Goal: Transaction & Acquisition: Book appointment/travel/reservation

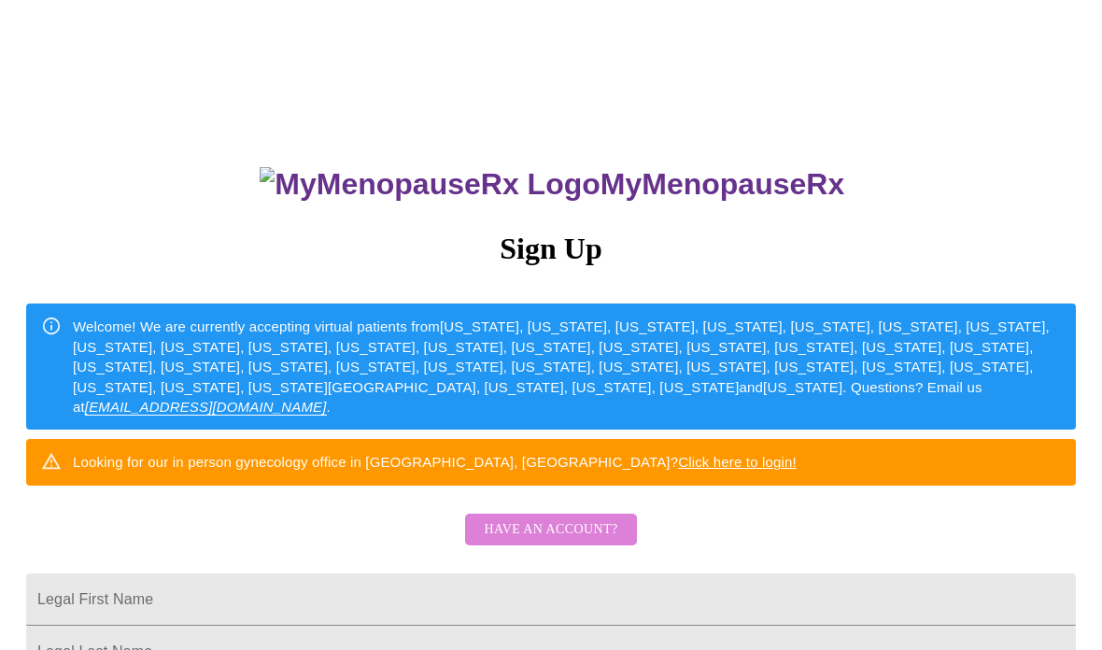
click at [591, 542] on span "Have an account?" at bounding box center [551, 530] width 134 height 23
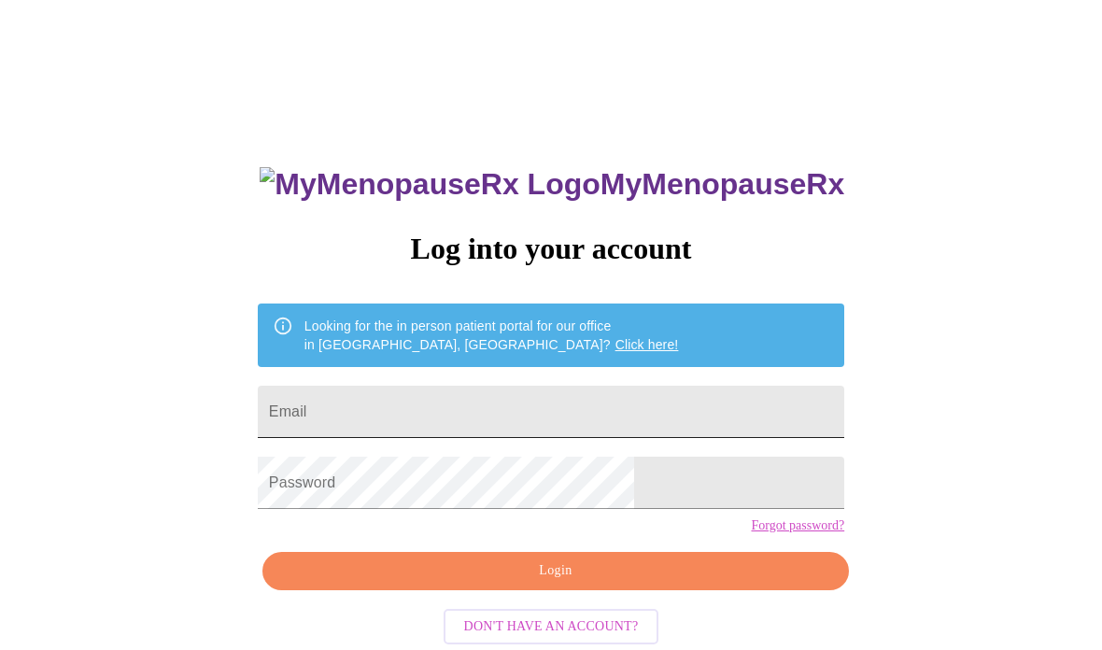
click at [541, 409] on input "Email" at bounding box center [551, 412] width 587 height 52
type input "[EMAIL_ADDRESS][DOMAIN_NAME]"
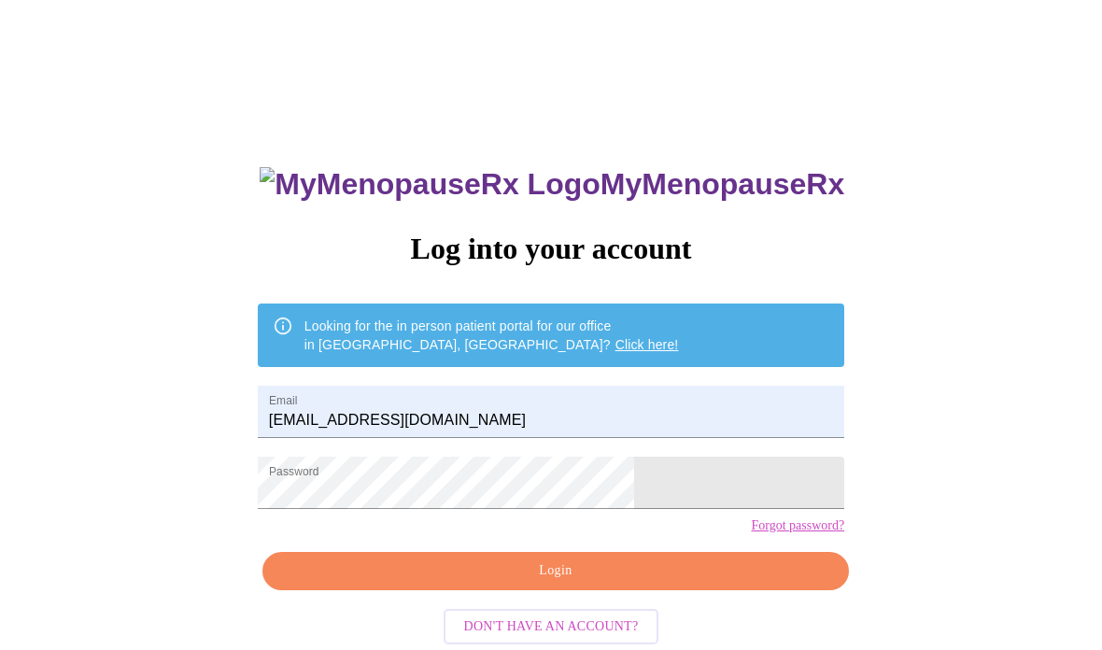
click at [493, 583] on span "Login" at bounding box center [556, 571] width 544 height 23
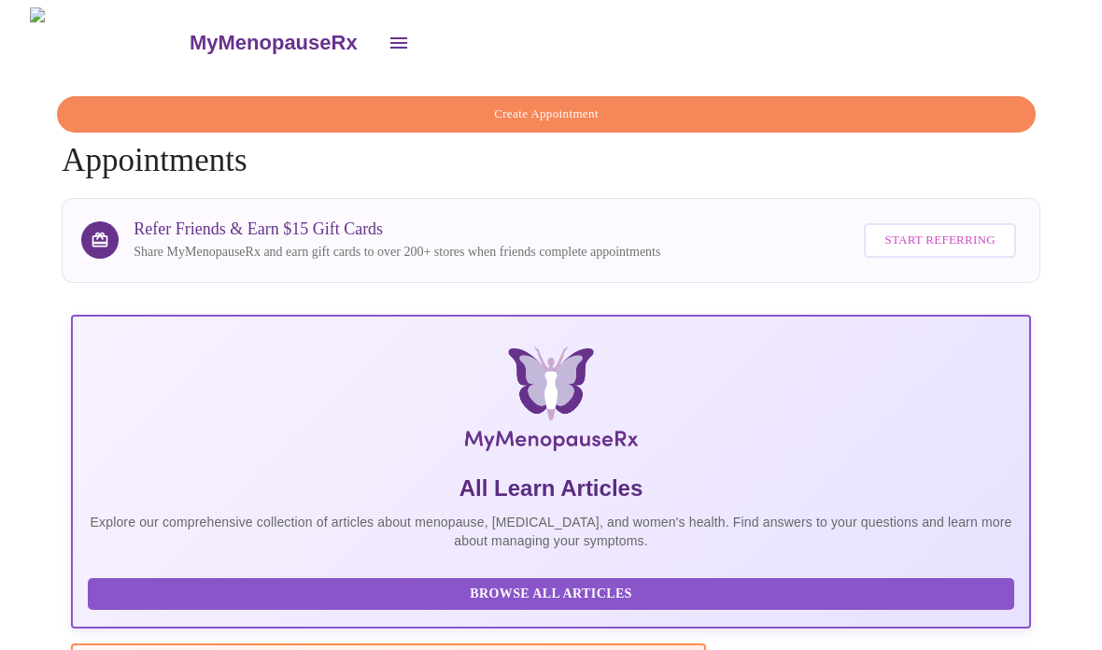
click at [595, 104] on span "Create Appointment" at bounding box center [546, 114] width 936 height 21
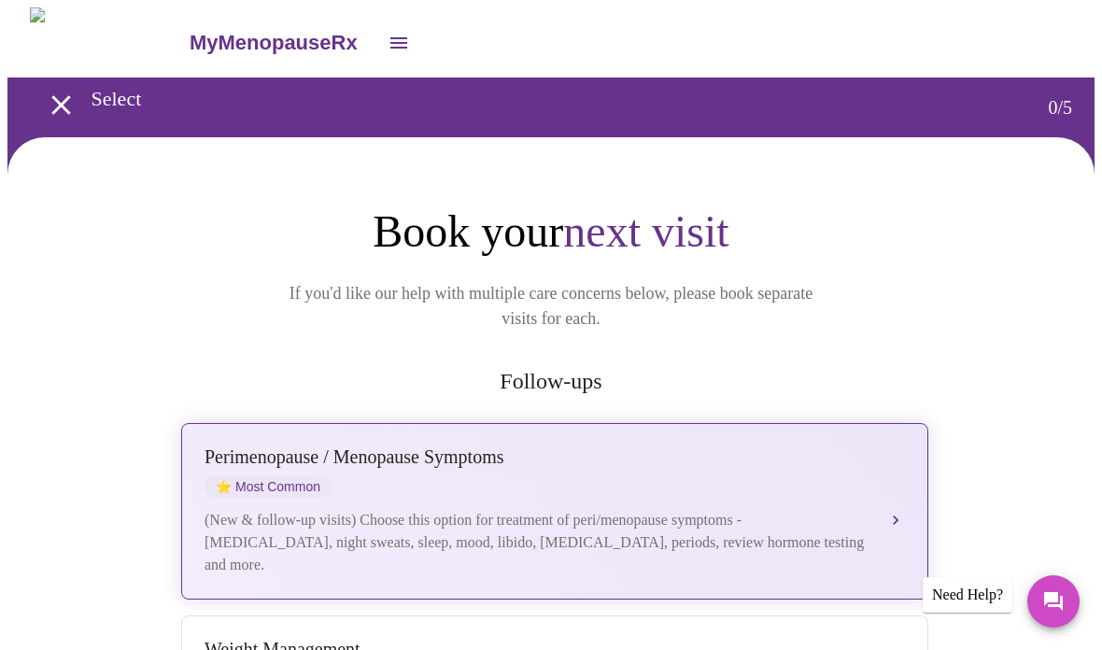
click at [415, 447] on div "[MEDICAL_DATA] / Menopause Symptoms ⭐ Most Common" at bounding box center [536, 472] width 663 height 51
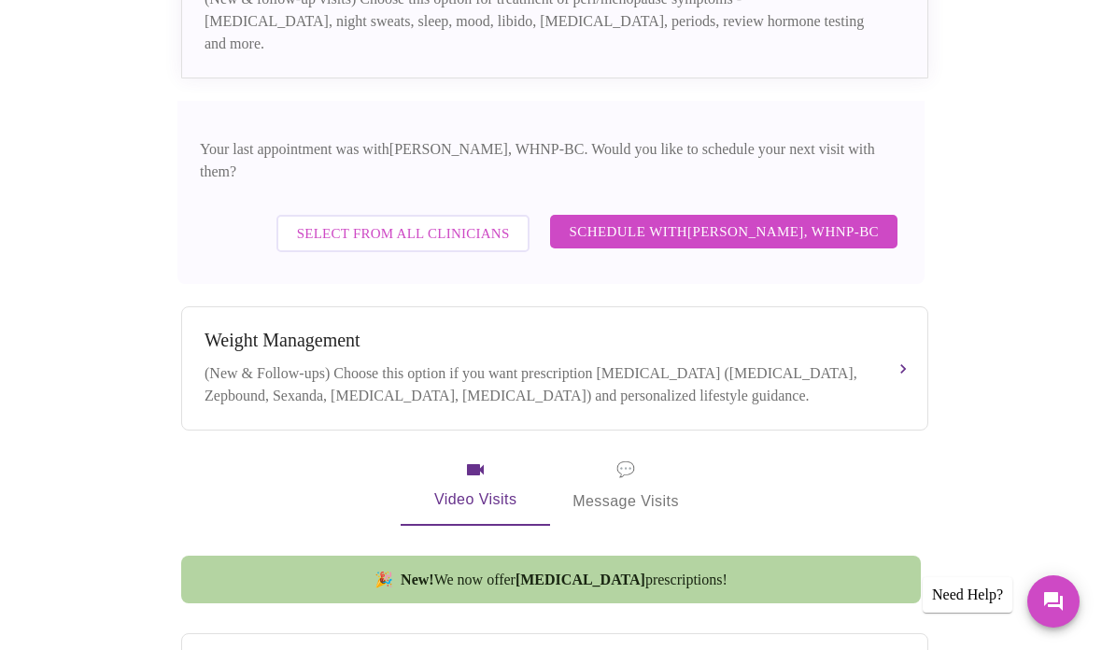
scroll to position [464, 0]
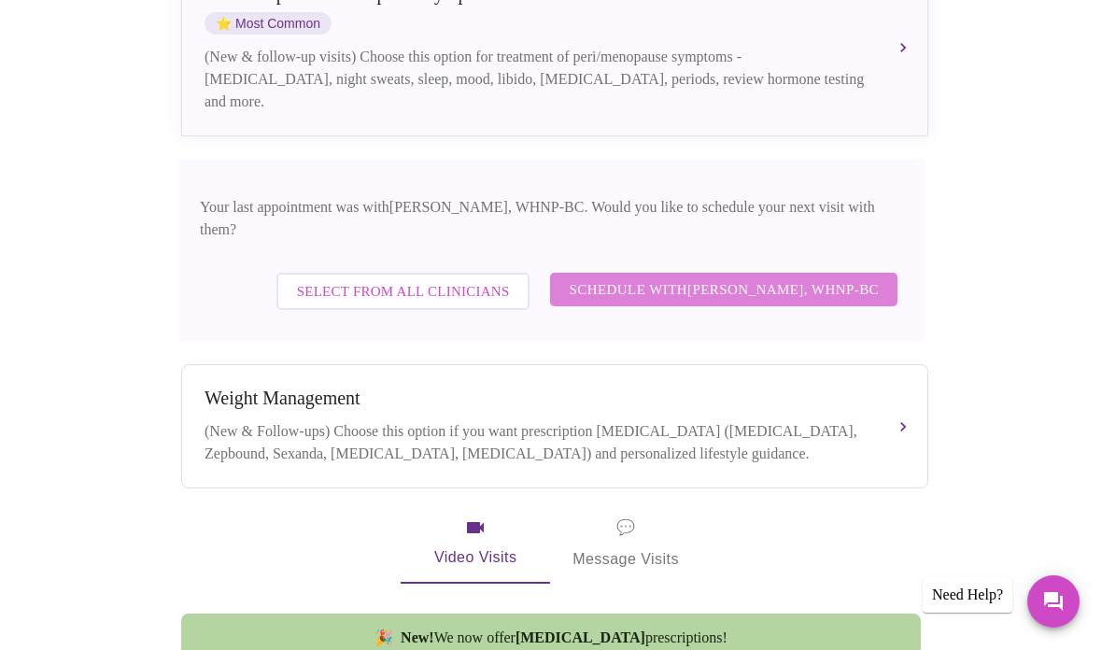
click at [769, 277] on span "Schedule with [PERSON_NAME], WHNP-BC" at bounding box center [724, 289] width 310 height 24
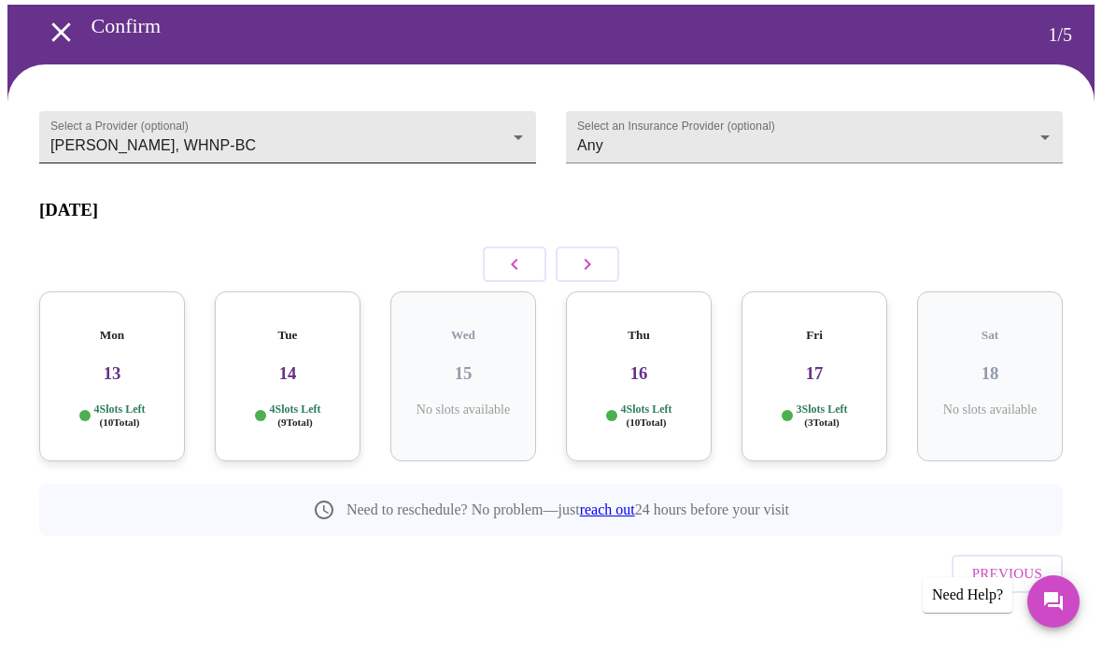
click at [516, 130] on body "MyMenopauseRx Confirm 1 / 5 Select a Provider (optional) [PERSON_NAME], WHNP-BC…" at bounding box center [550, 311] width 1087 height 752
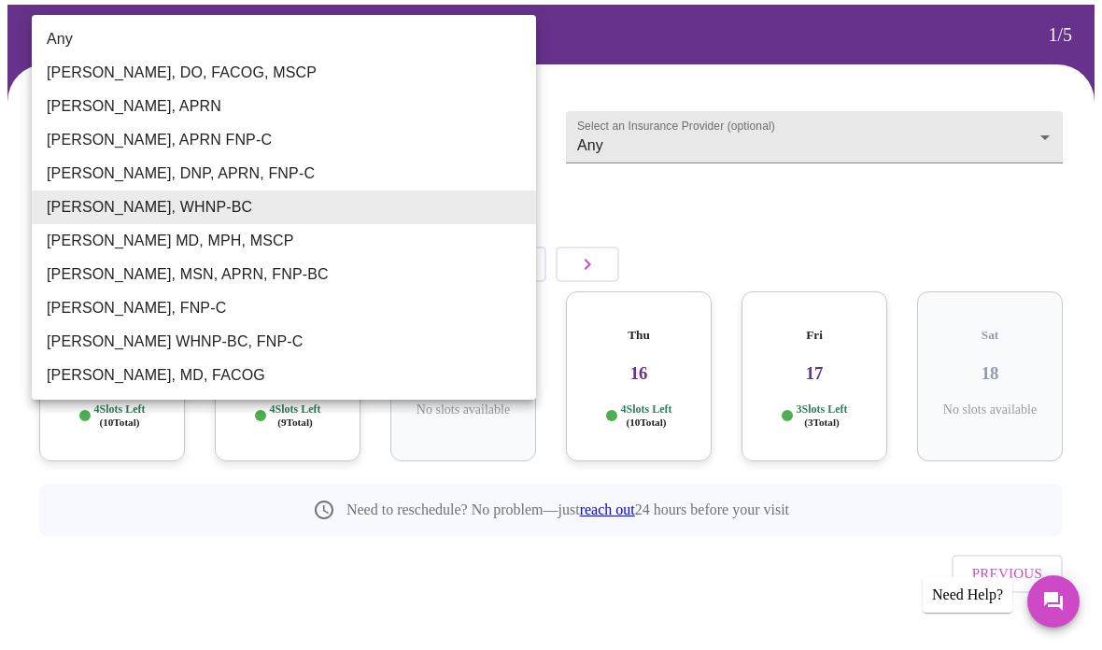
click at [53, 38] on li "Any" at bounding box center [284, 39] width 505 height 34
type input "Any"
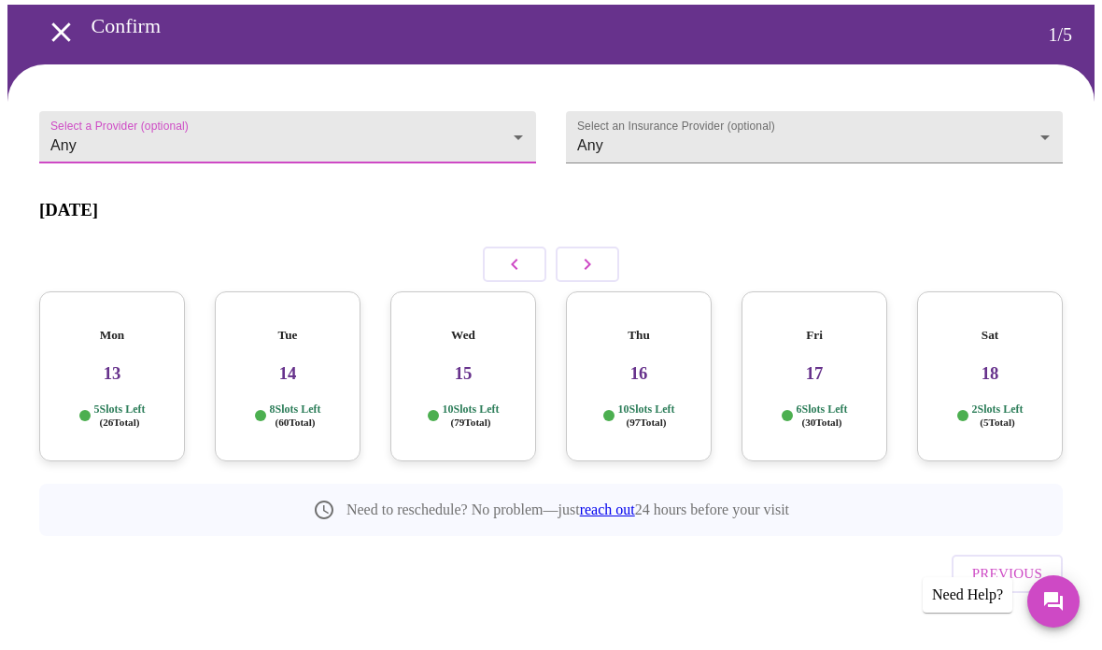
click at [600, 261] on button "button" at bounding box center [588, 265] width 64 height 36
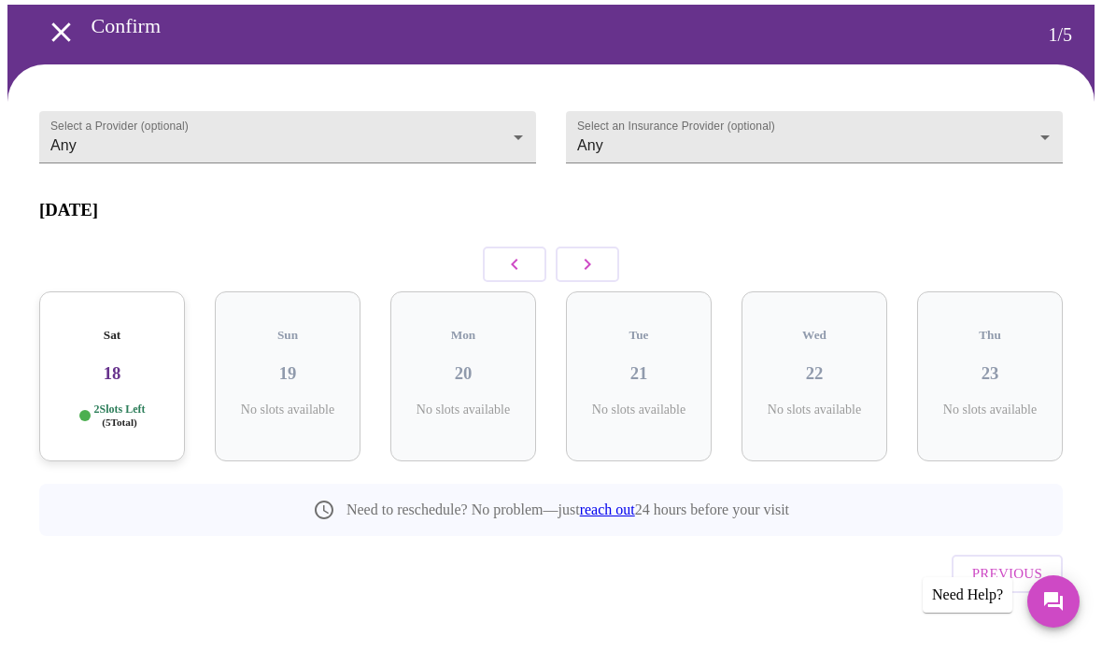
click at [600, 261] on button "button" at bounding box center [588, 265] width 64 height 36
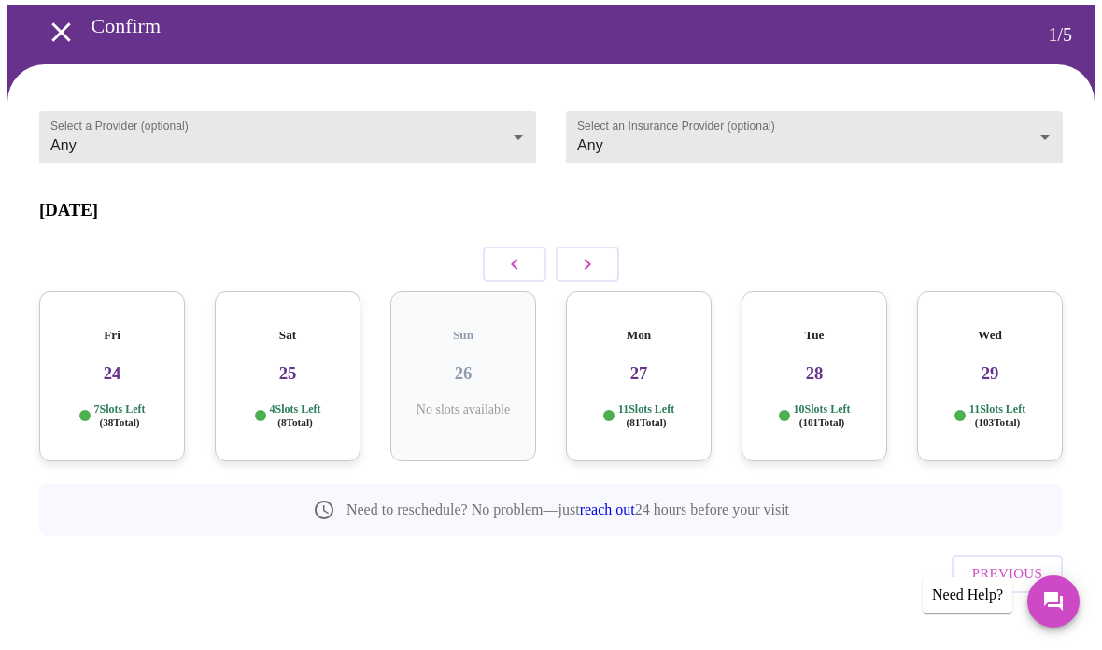
click at [587, 259] on icon "button" at bounding box center [588, 264] width 7 height 11
click at [517, 259] on icon "button" at bounding box center [515, 264] width 22 height 22
click at [501, 262] on button "button" at bounding box center [515, 265] width 64 height 36
click at [619, 329] on div "Wed 15 10 Slots Left ( 79 Total)" at bounding box center [639, 376] width 146 height 170
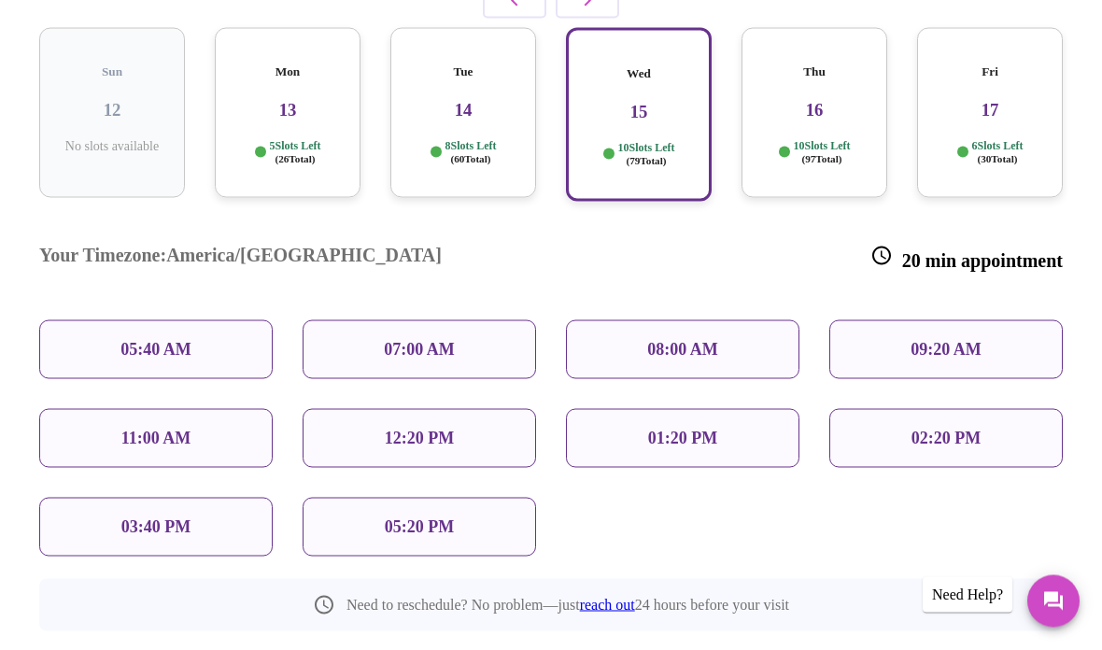
scroll to position [337, 0]
click at [176, 428] on p "11:00 AM" at bounding box center [156, 438] width 70 height 20
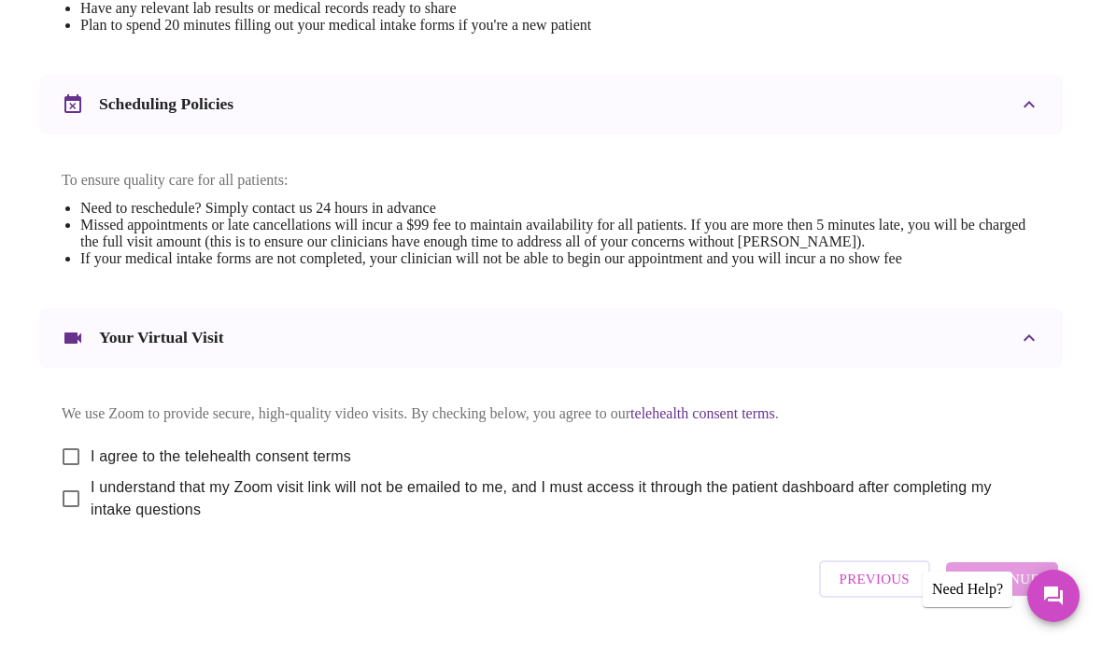
scroll to position [696, 0]
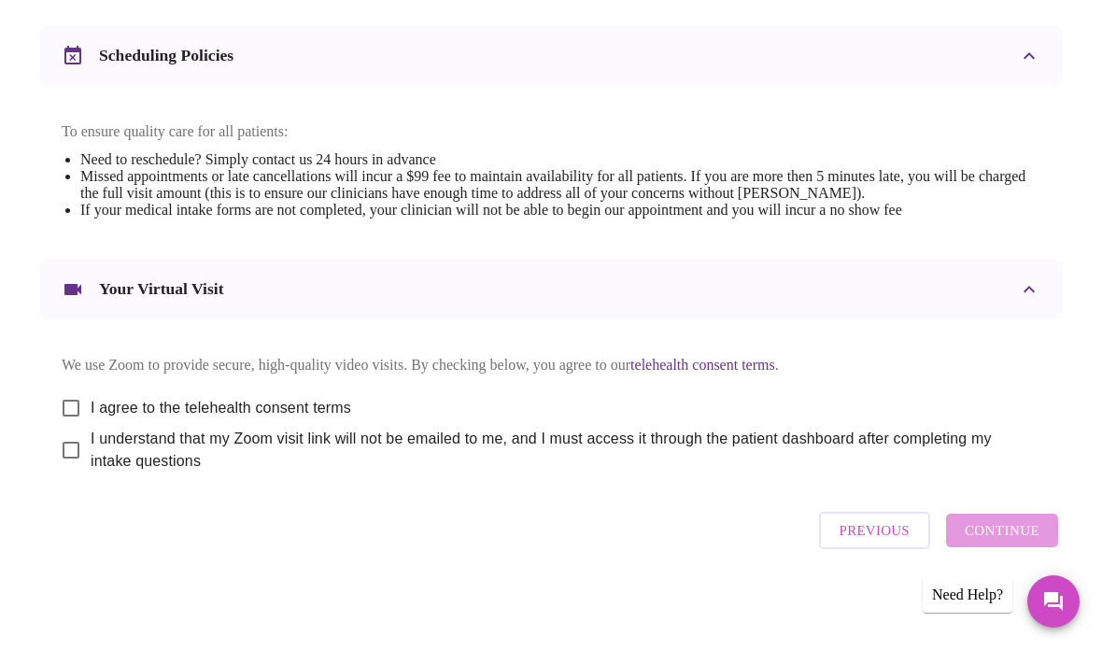
click at [64, 397] on input "I agree to the telehealth consent terms" at bounding box center [70, 408] width 39 height 39
checkbox input "true"
click at [64, 447] on input "I understand that my Zoom visit link will not be emailed to me, and I must acce…" at bounding box center [70, 450] width 39 height 39
checkbox input "true"
click at [990, 535] on span "Continue" at bounding box center [1002, 531] width 75 height 24
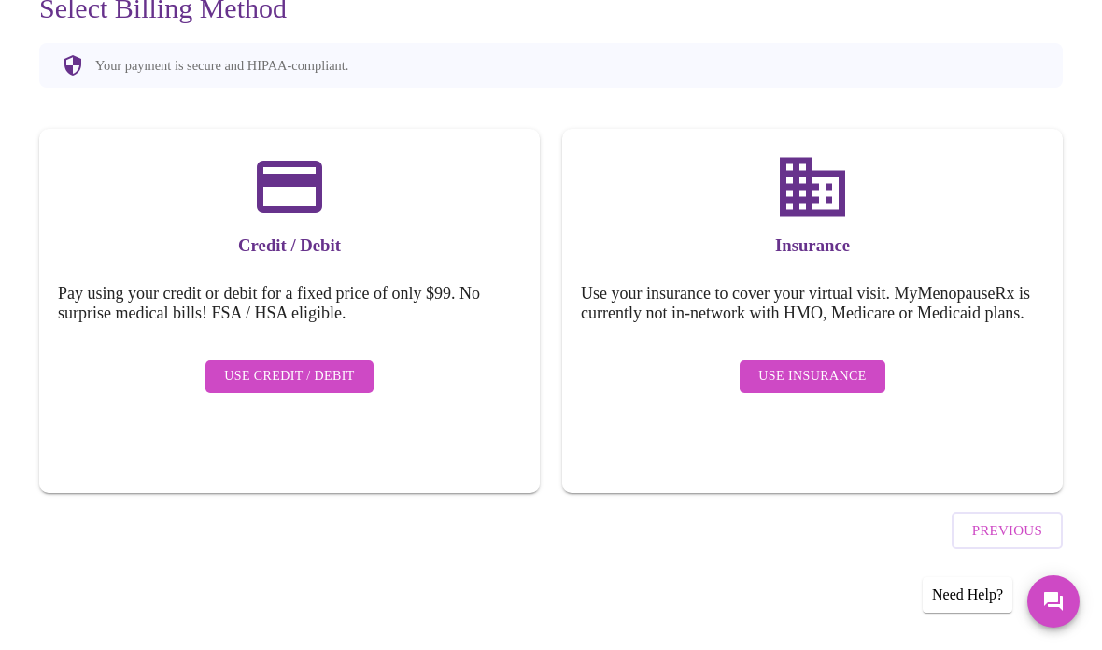
scroll to position [132, 0]
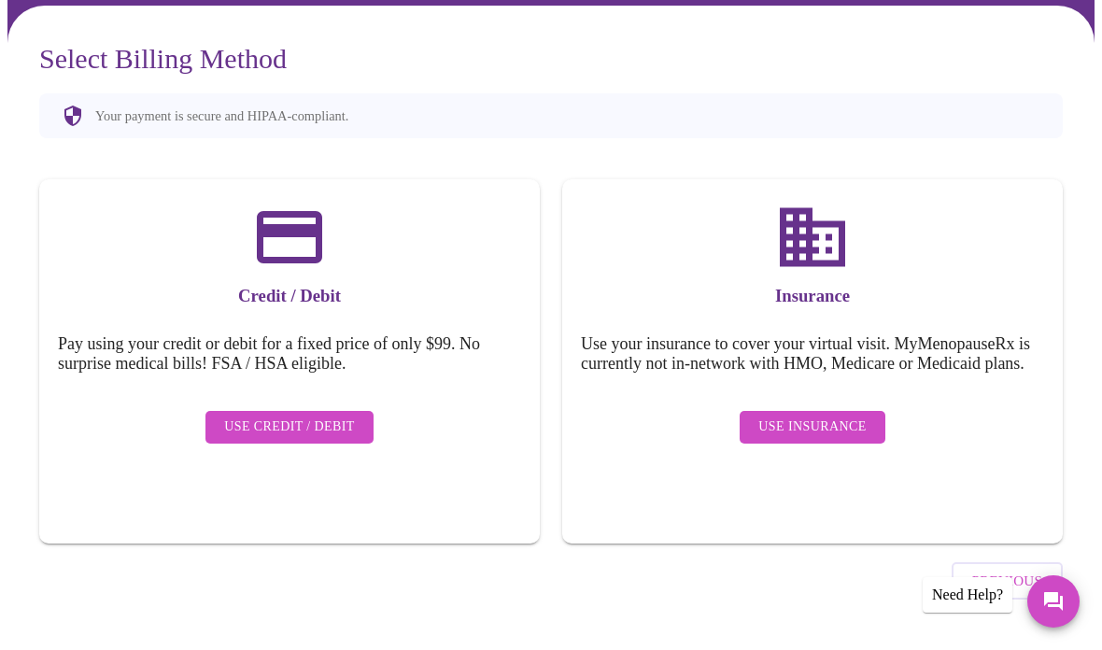
click at [804, 433] on span "Use Insurance" at bounding box center [812, 427] width 107 height 23
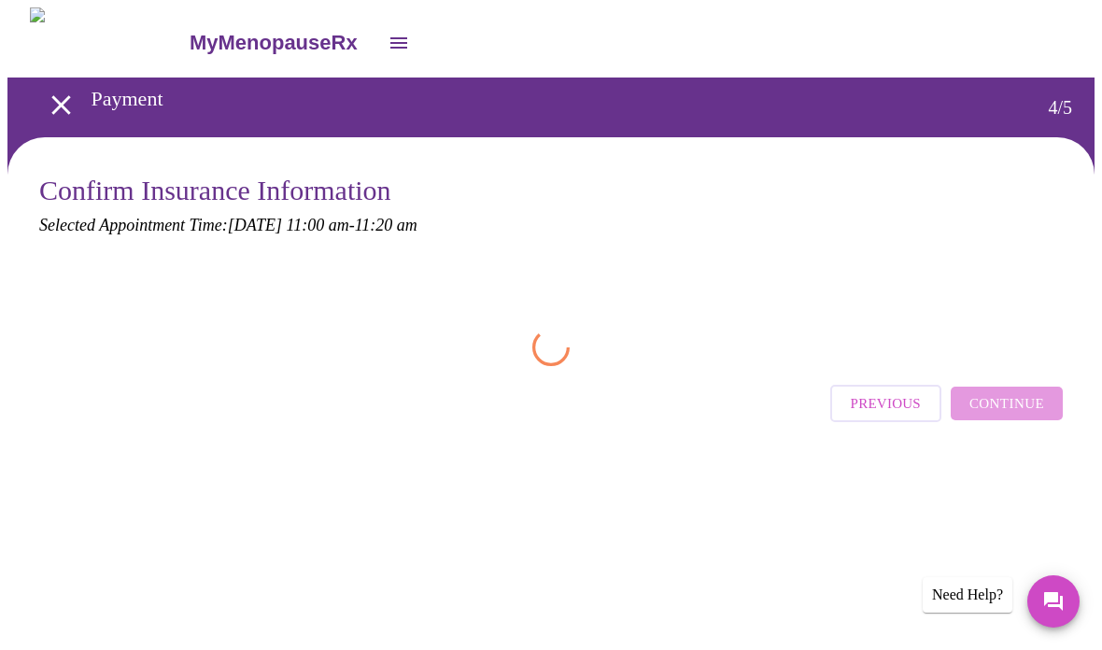
scroll to position [0, 0]
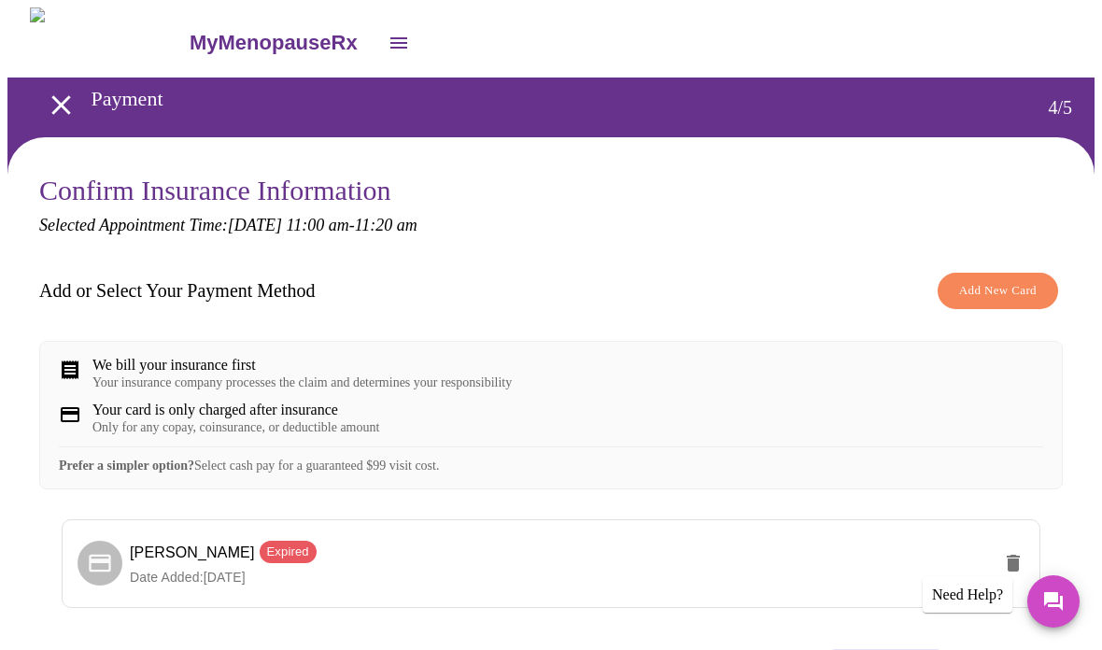
click at [971, 296] on span "Add New Card" at bounding box center [998, 290] width 78 height 21
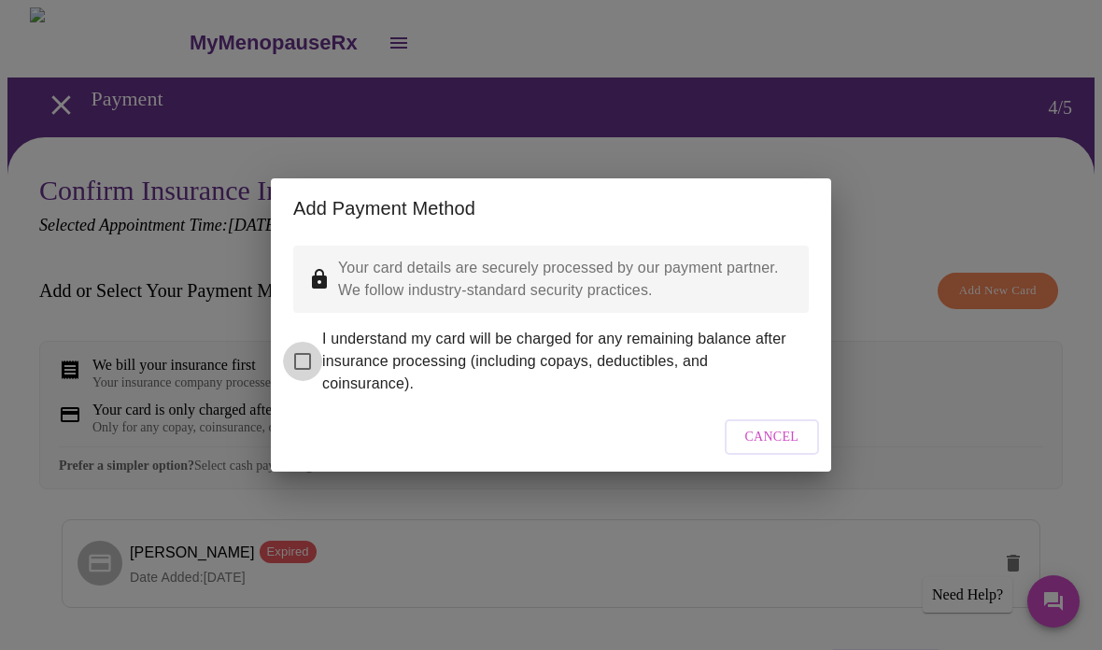
click at [320, 342] on input "I understand my card will be charged for any remaining balance after insurance …" at bounding box center [302, 361] width 39 height 39
checkbox input "true"
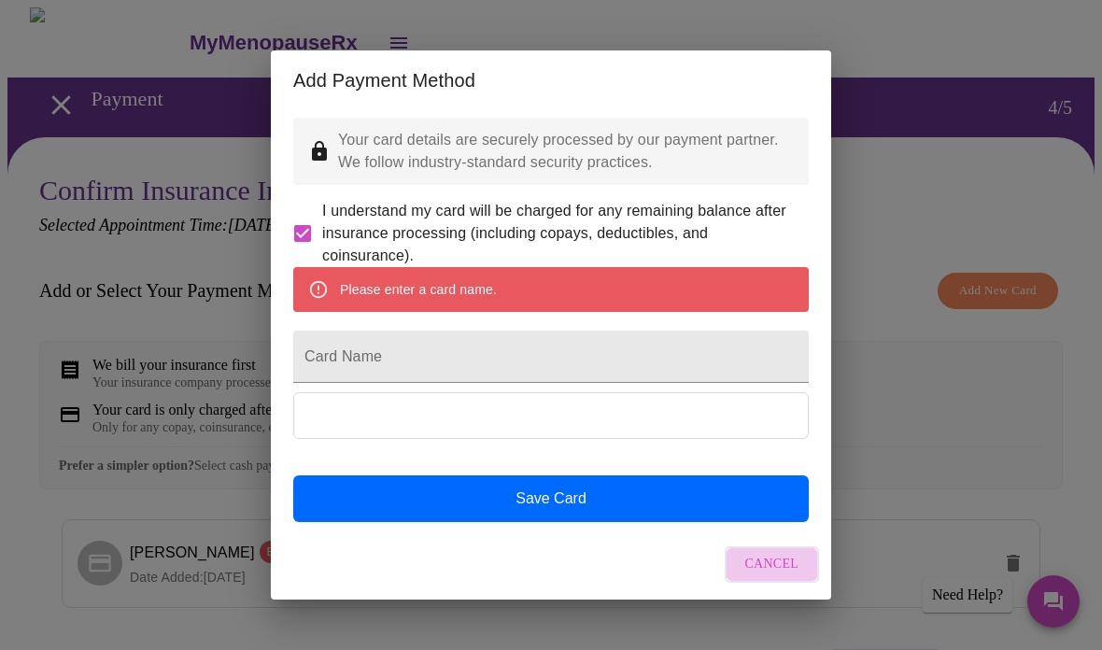
click at [778, 576] on span "Cancel" at bounding box center [773, 564] width 54 height 23
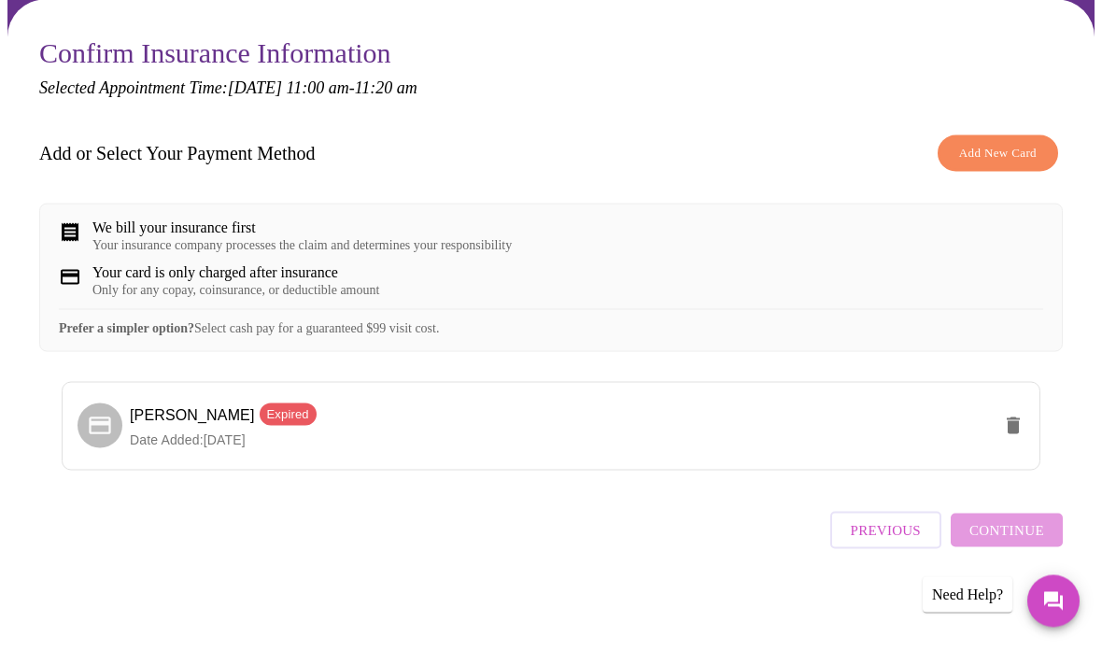
scroll to position [154, 0]
click at [1002, 143] on span "Add New Card" at bounding box center [998, 153] width 78 height 21
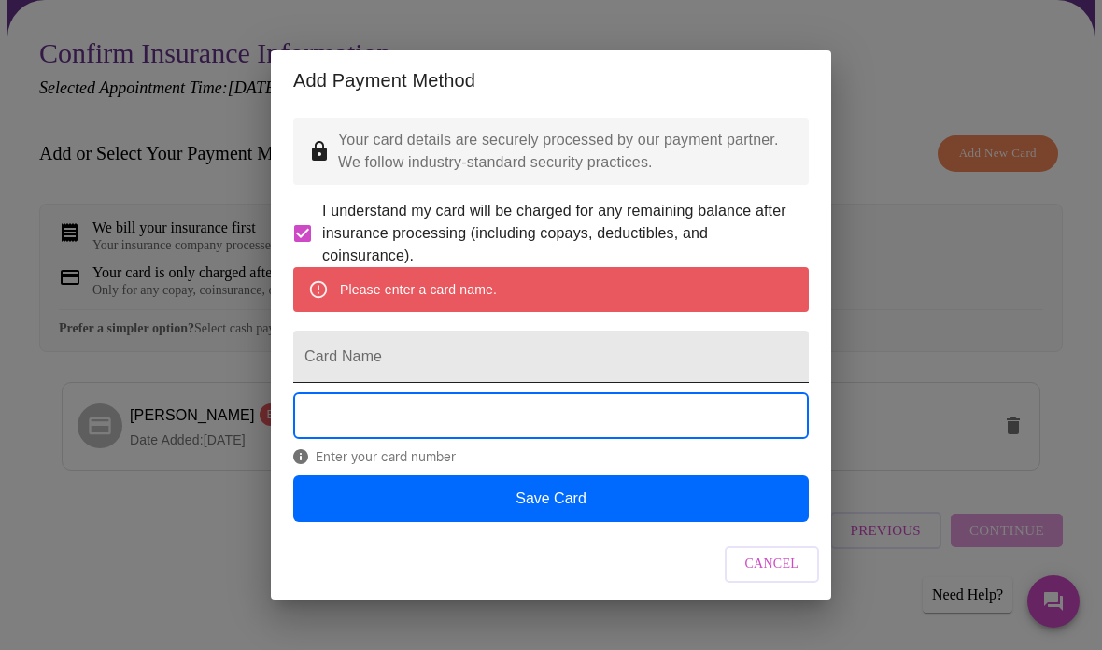
click at [519, 367] on input "Card Name" at bounding box center [551, 357] width 516 height 52
click at [877, 322] on div "Add Payment Method Your card details are securely processed by our payment part…" at bounding box center [551, 325] width 1102 height 650
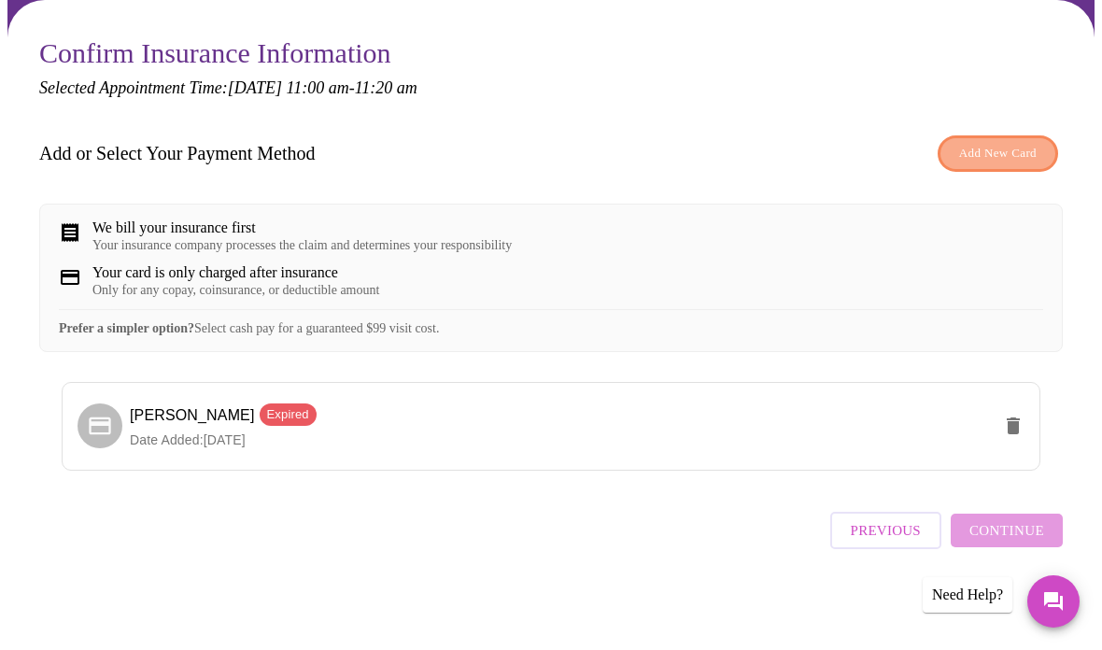
click at [1023, 143] on span "Add New Card" at bounding box center [998, 153] width 78 height 21
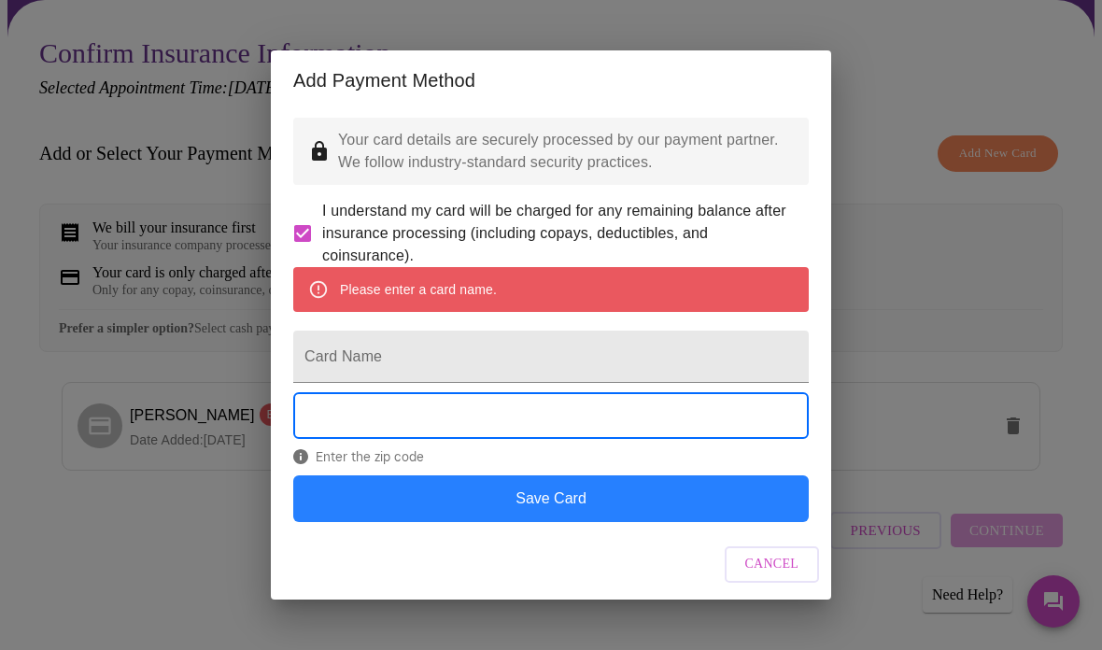
click at [553, 519] on button "Save Card" at bounding box center [551, 499] width 516 height 47
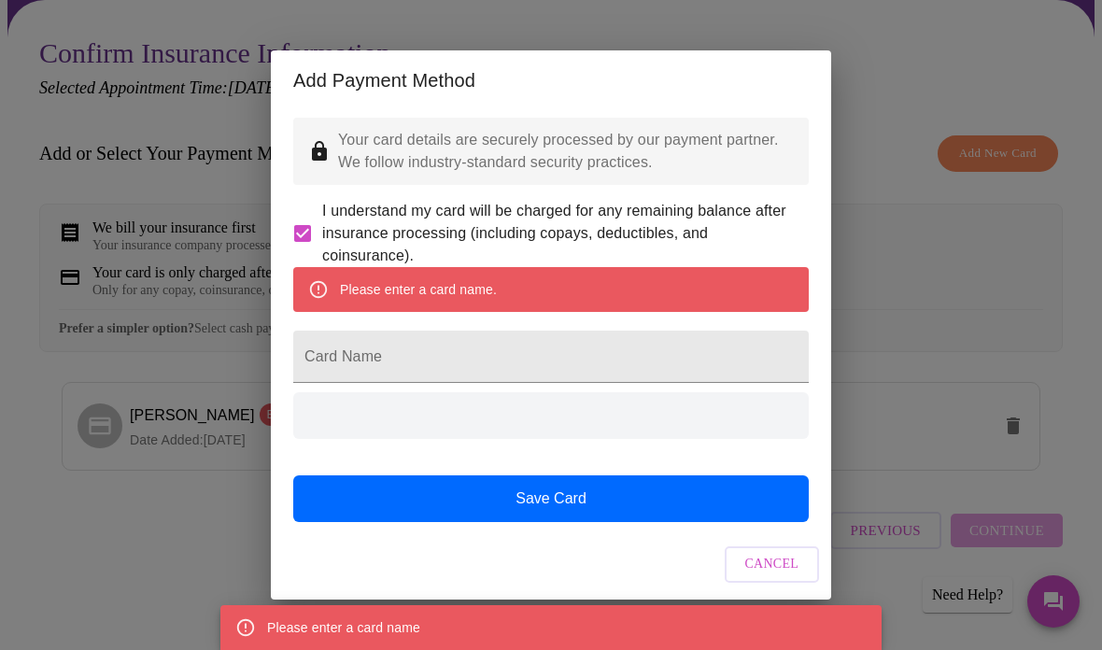
scroll to position [0, 0]
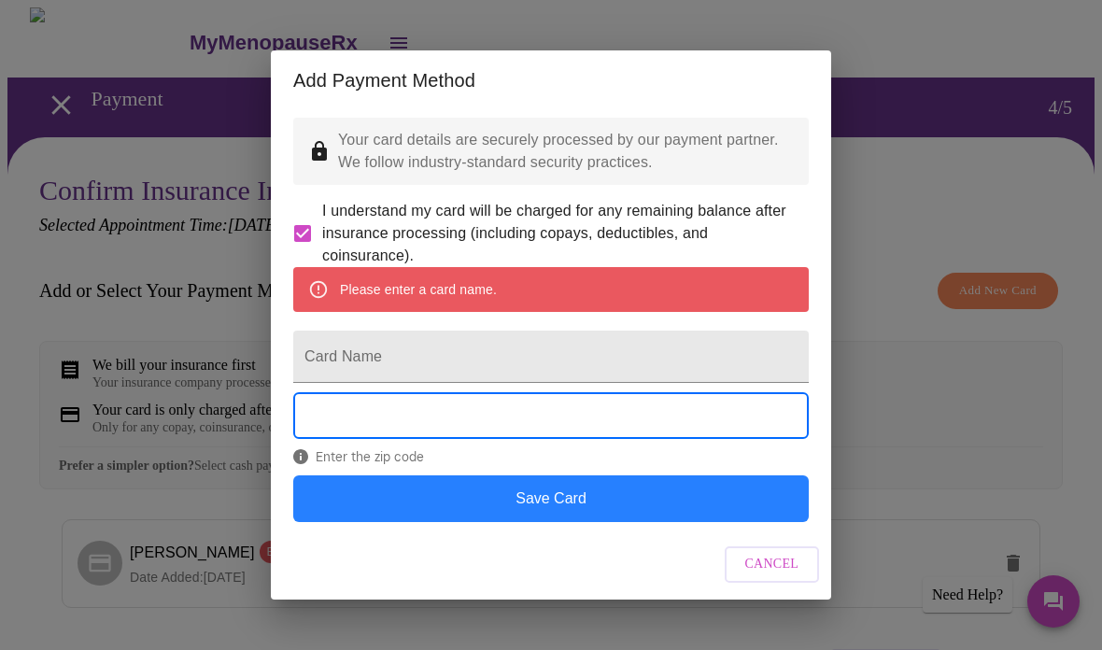
click at [594, 514] on button "Save Card" at bounding box center [551, 499] width 516 height 47
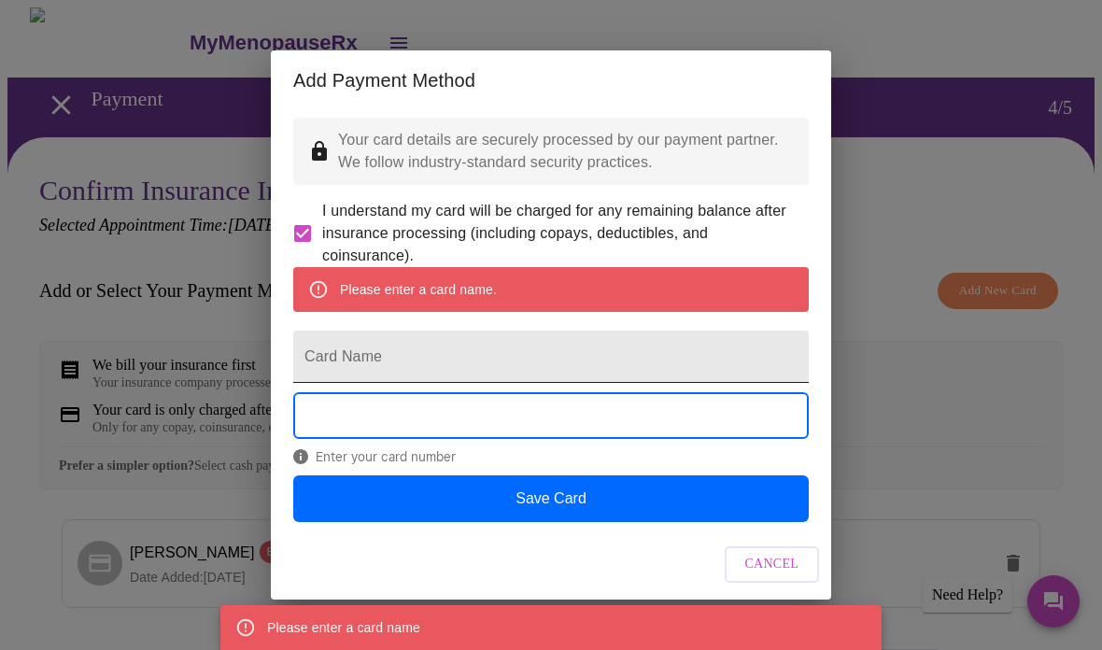
click at [518, 357] on input "Card Name" at bounding box center [551, 357] width 516 height 52
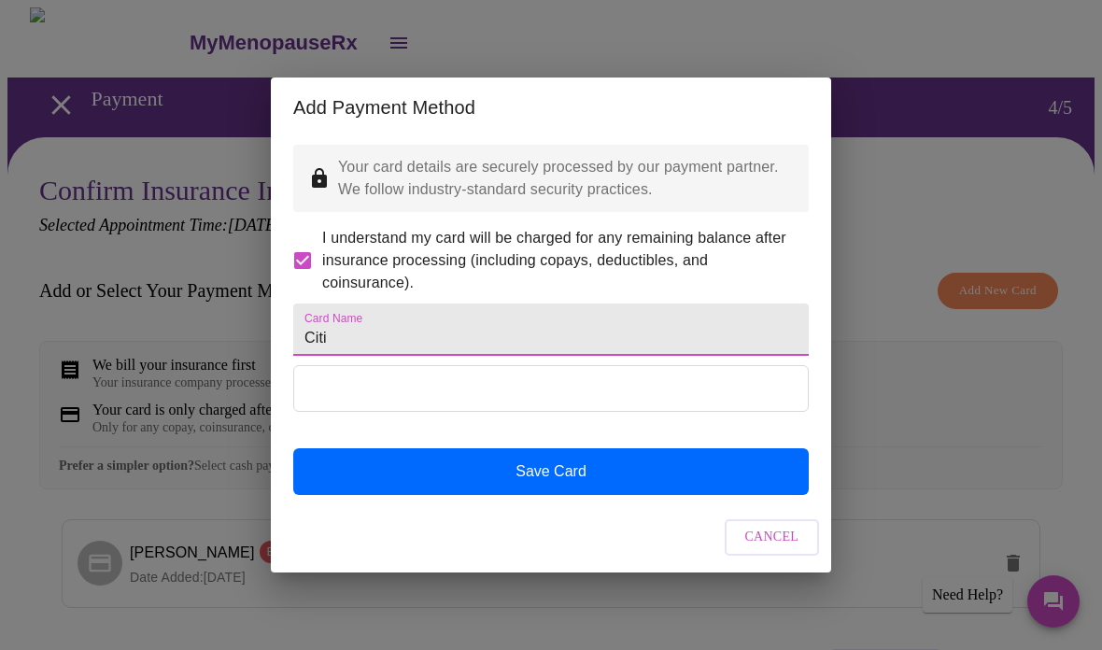
type input "Citi"
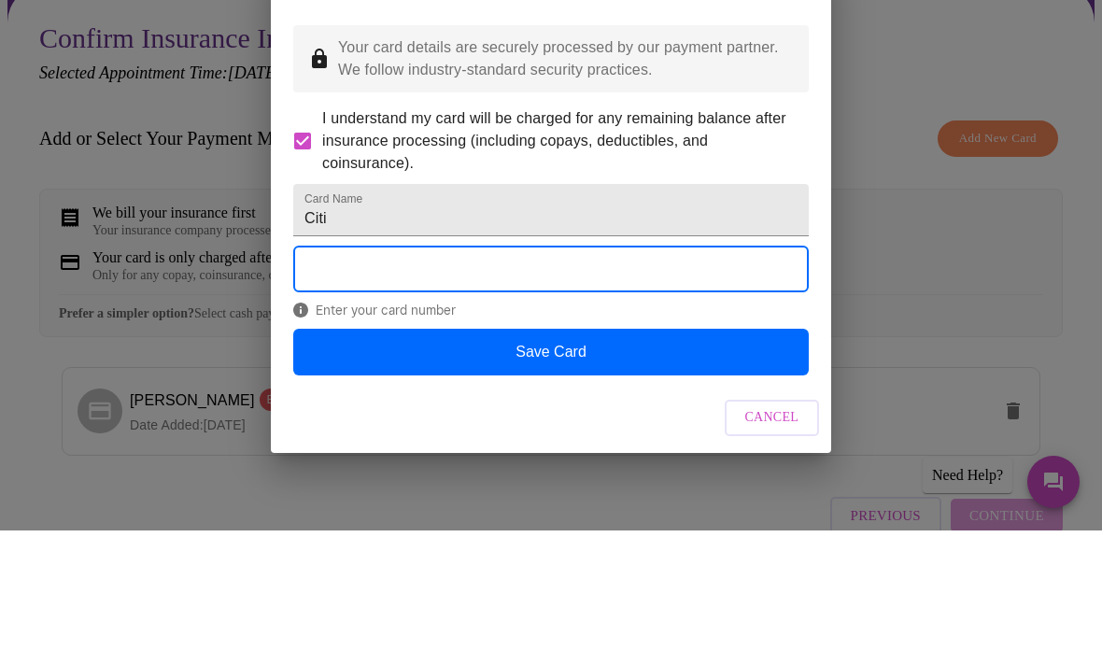
scroll to position [152, 0]
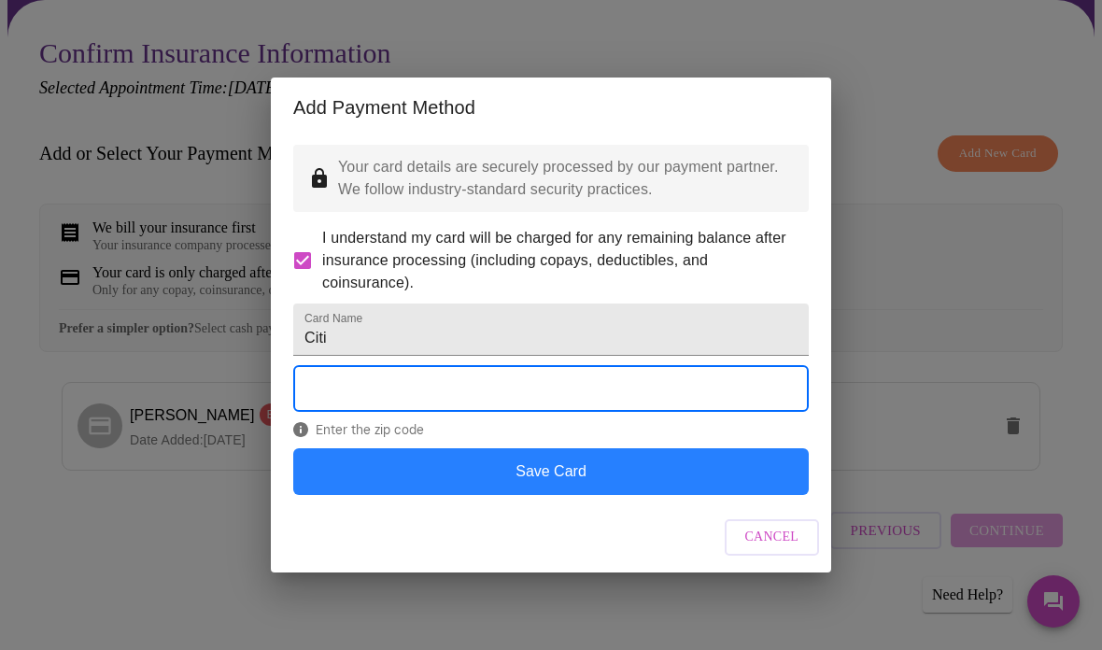
click at [597, 495] on button "Save Card" at bounding box center [551, 471] width 516 height 47
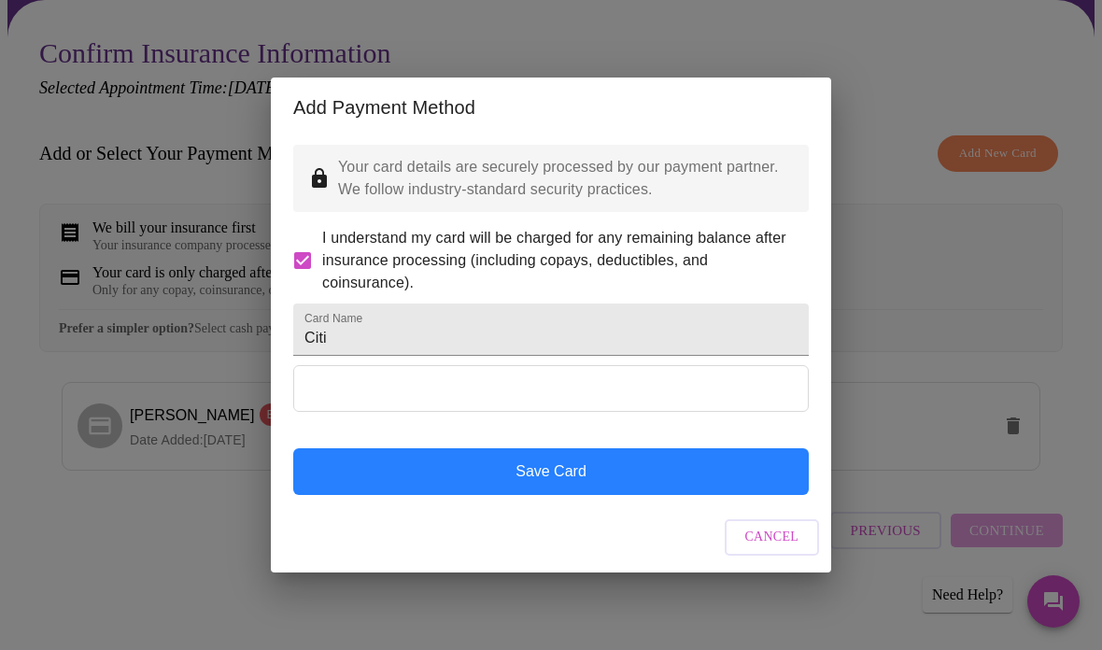
scroll to position [0, 0]
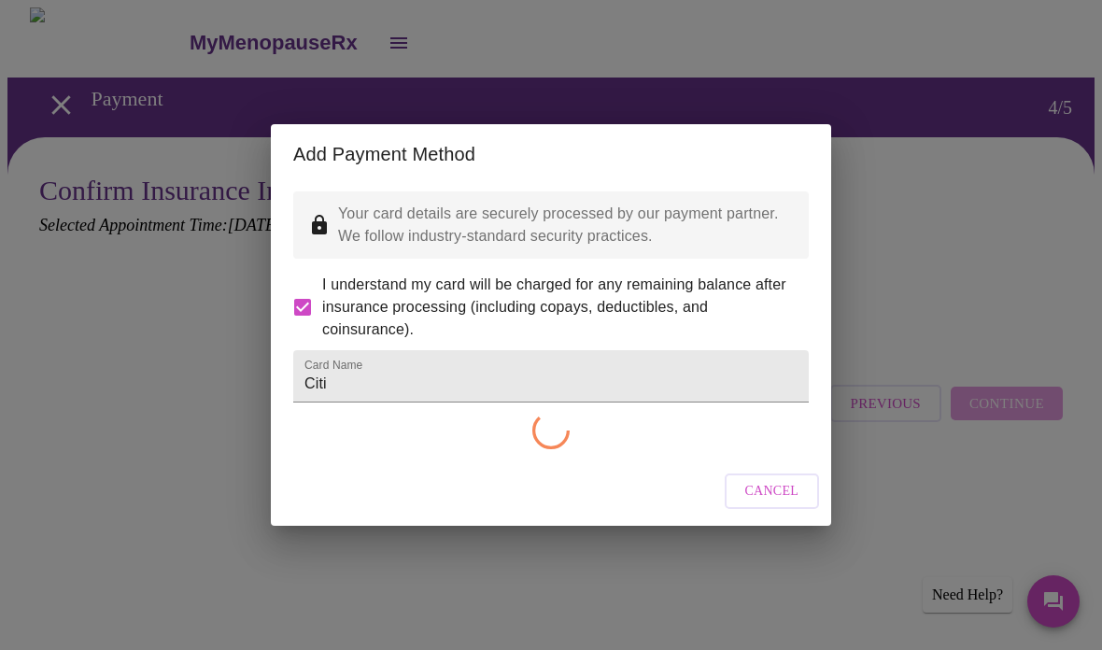
checkbox input "false"
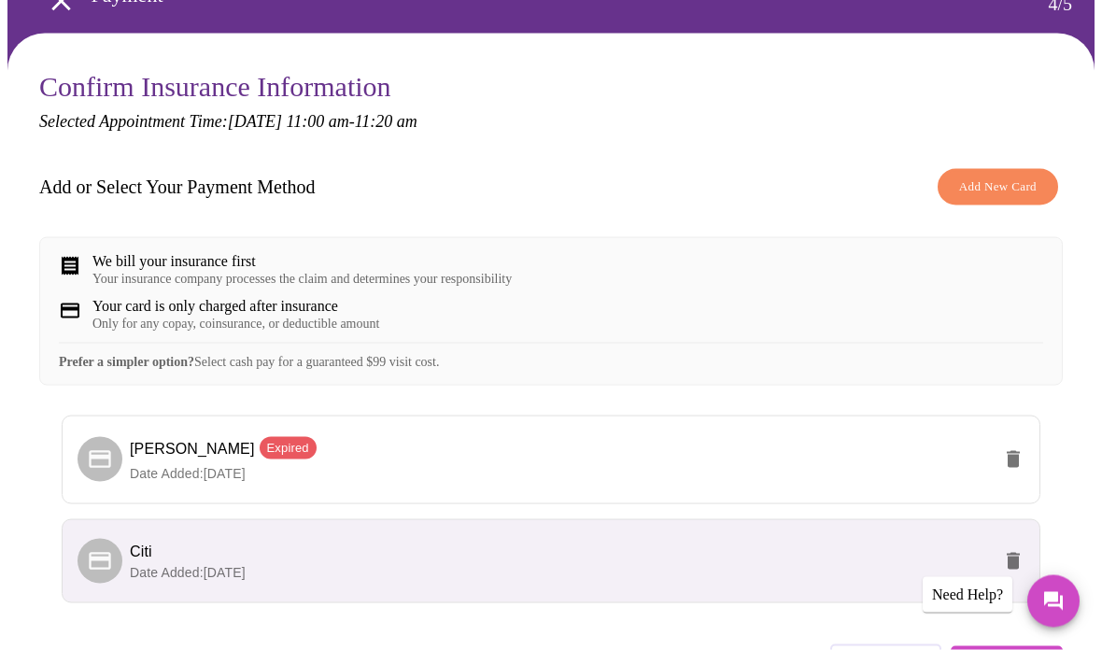
scroll to position [107, 0]
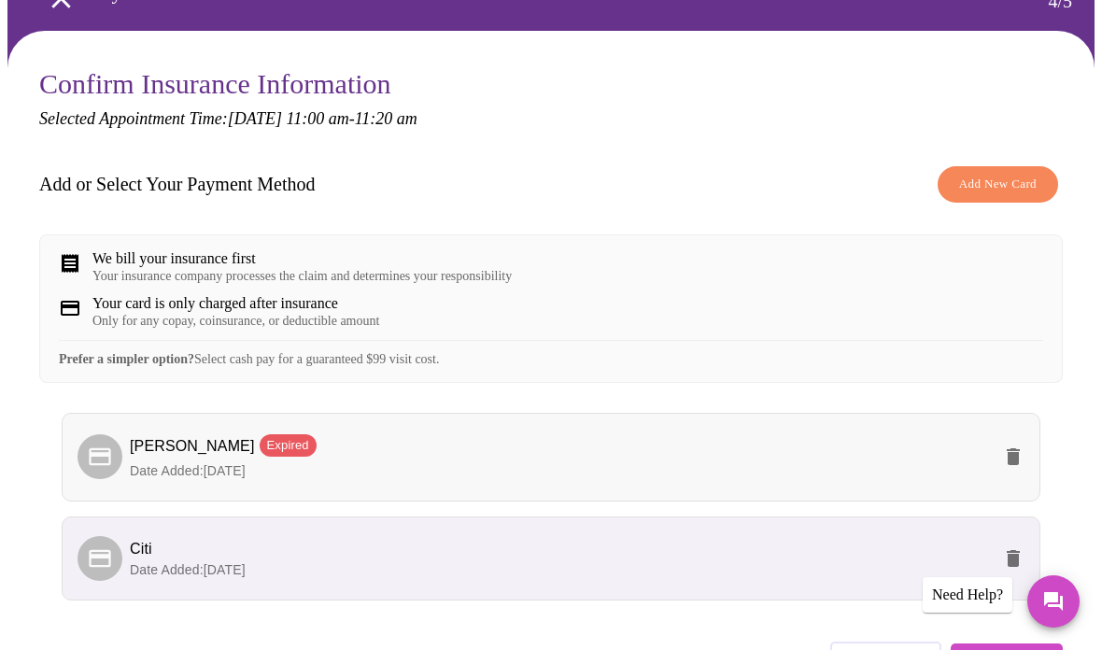
click at [1020, 465] on icon "delete" at bounding box center [1013, 456] width 13 height 17
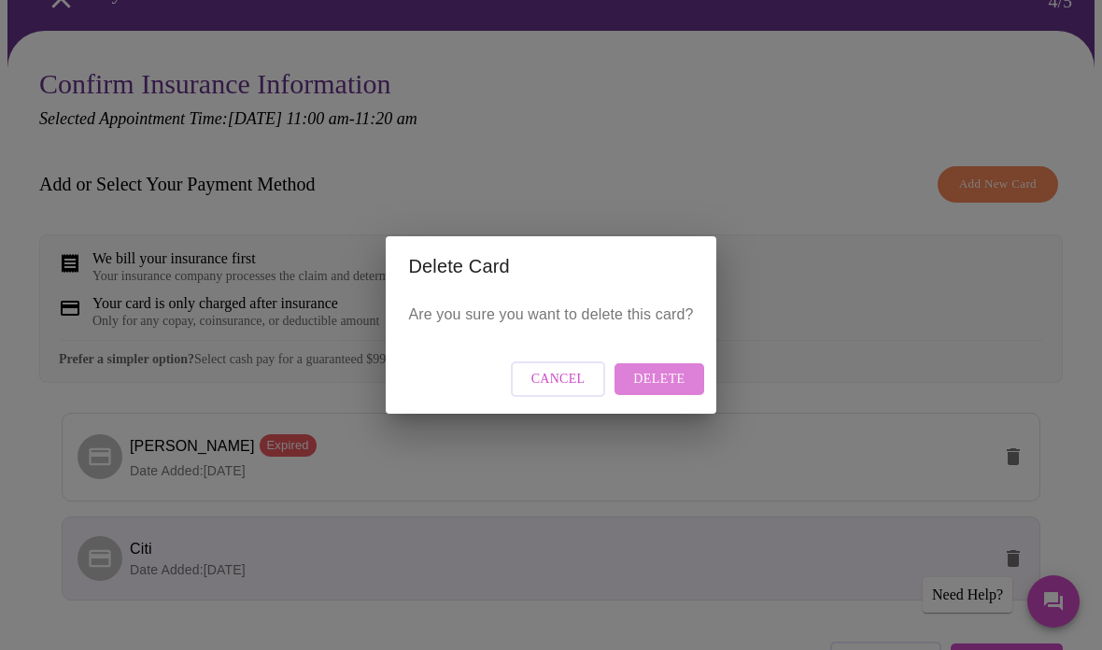
click at [680, 391] on span "Delete" at bounding box center [658, 379] width 51 height 23
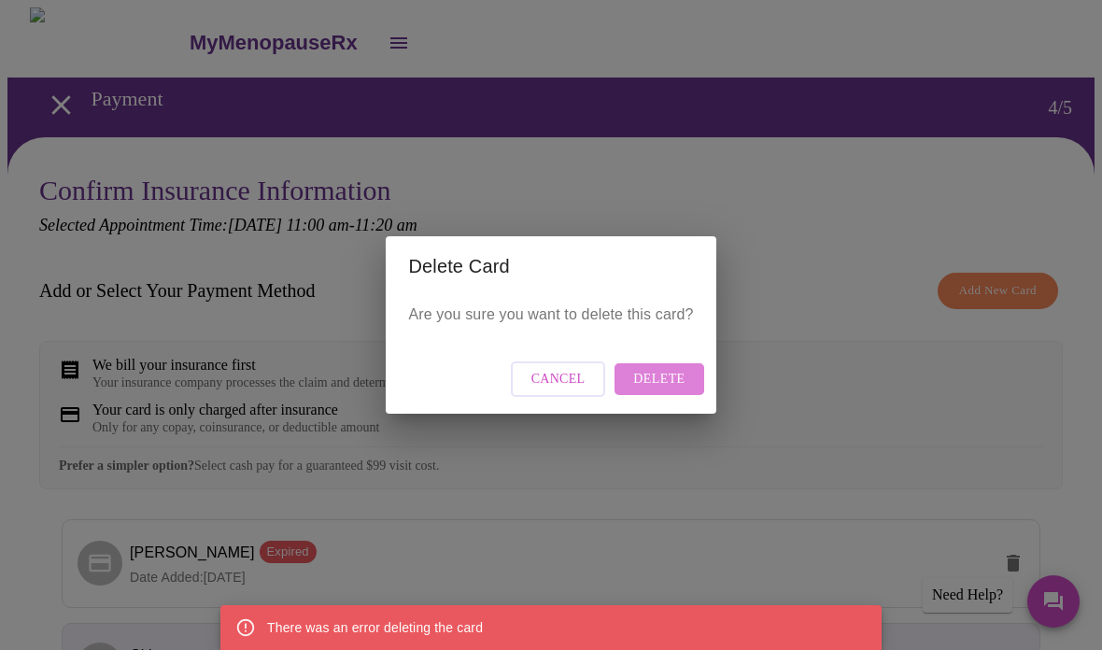
click at [656, 374] on span "Delete" at bounding box center [658, 379] width 51 height 23
click at [564, 381] on span "Cancel" at bounding box center [559, 379] width 54 height 23
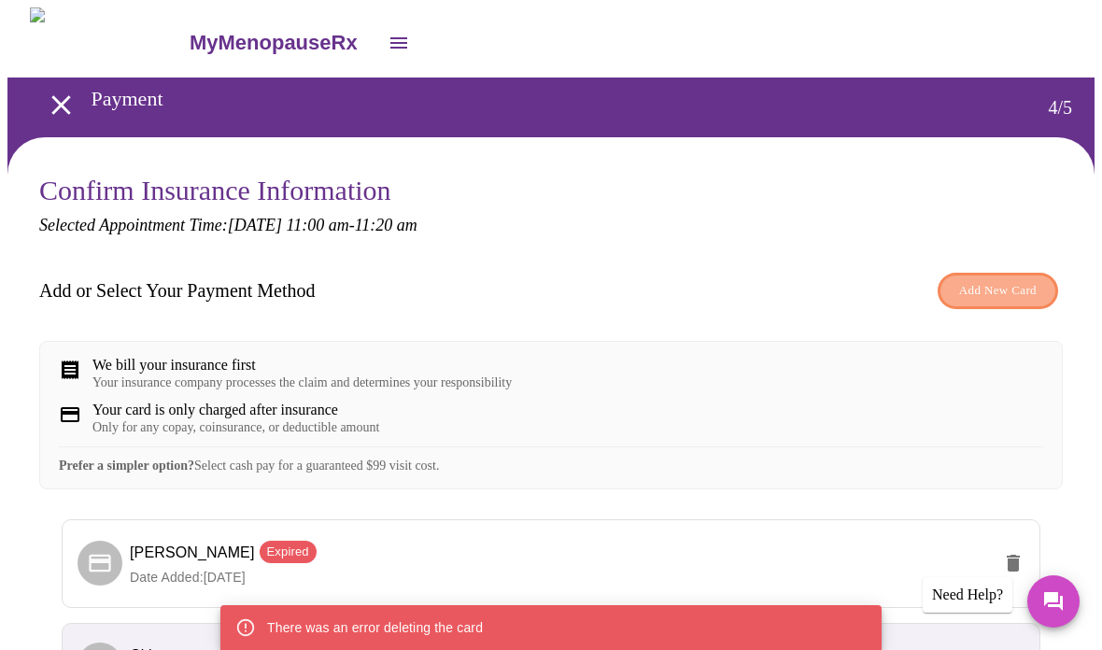
click at [1025, 291] on span "Add New Card" at bounding box center [998, 290] width 78 height 21
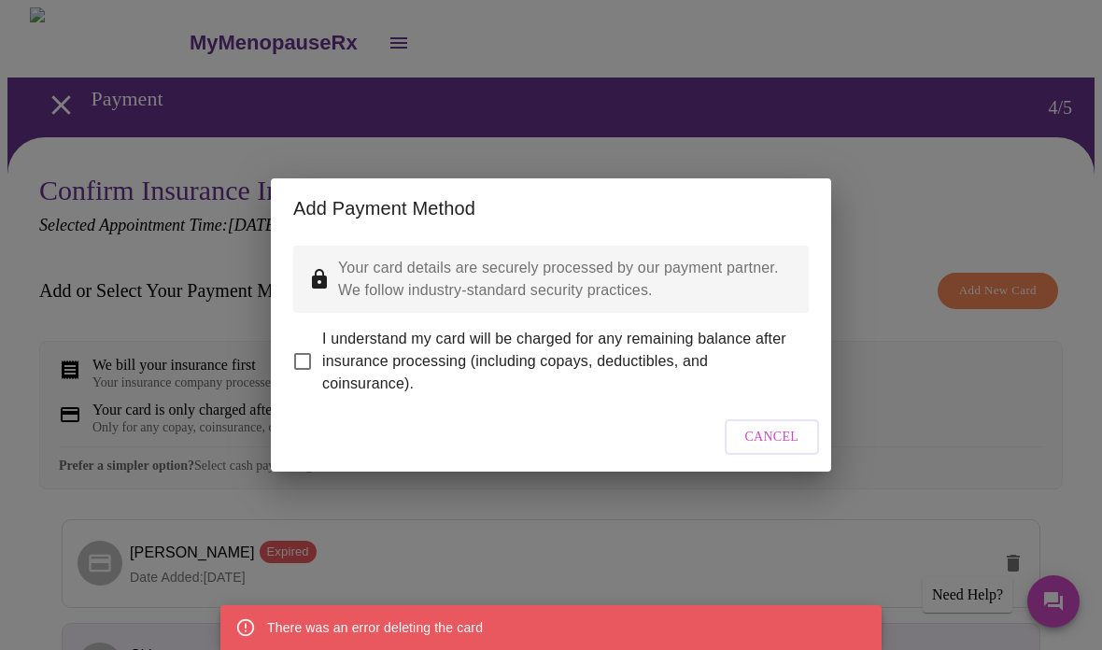
click at [310, 343] on input "I understand my card will be charged for any remaining balance after insurance …" at bounding box center [302, 361] width 39 height 39
checkbox input "true"
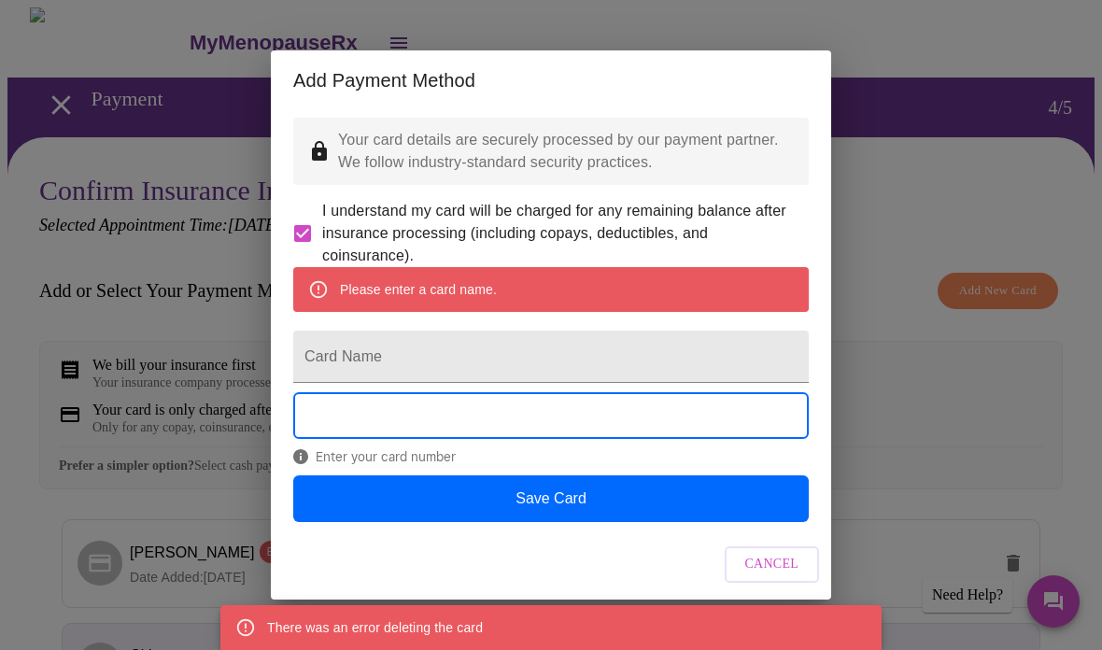
click at [1041, 391] on div "Add Payment Method Your card details are securely processed by our payment part…" at bounding box center [551, 325] width 1102 height 650
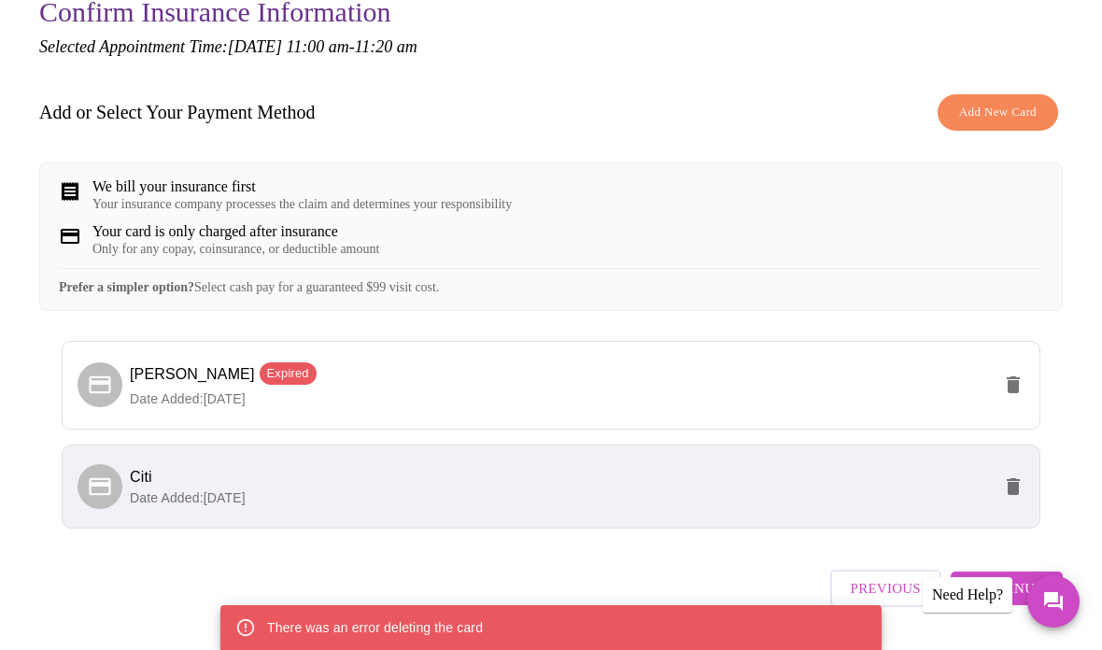
scroll to position [253, 0]
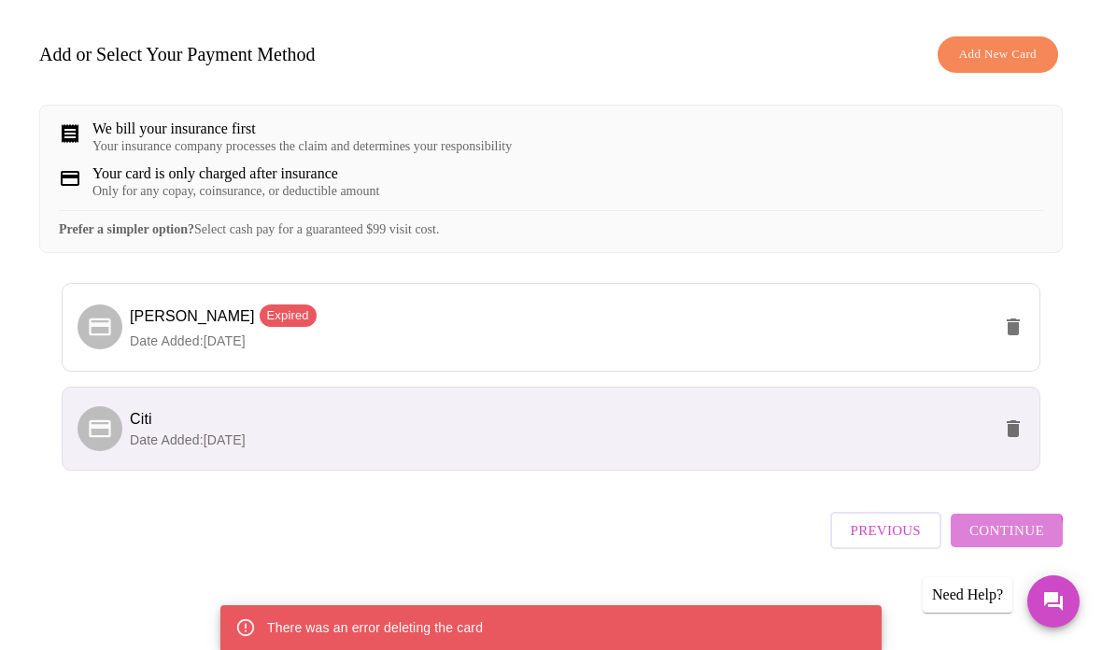
click at [1006, 543] on span "Continue" at bounding box center [1007, 531] width 75 height 24
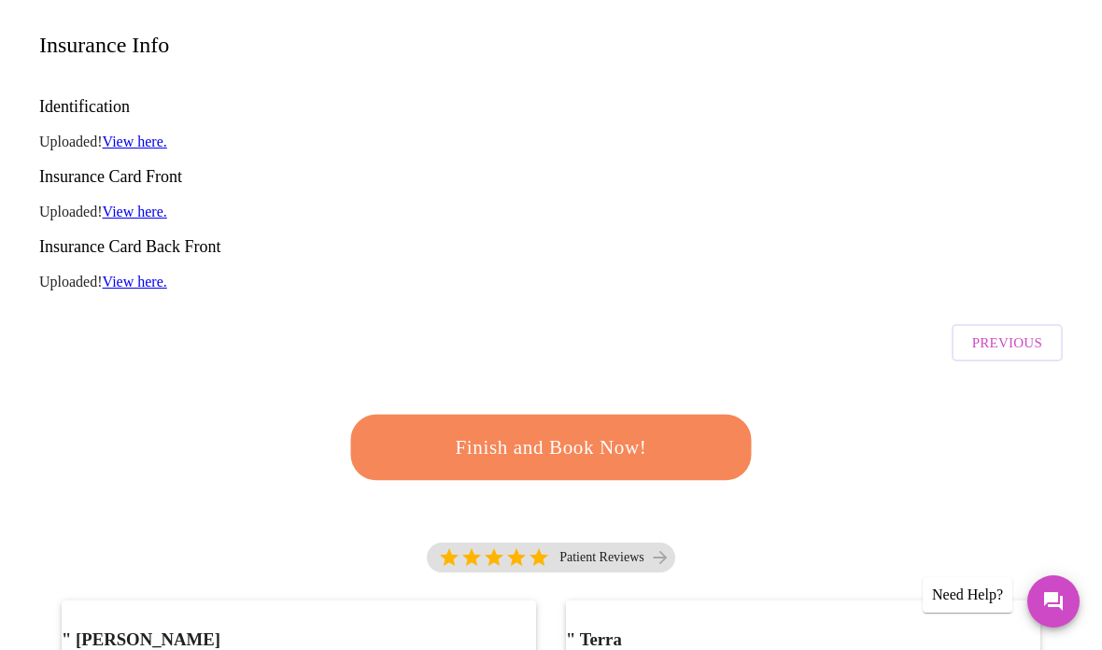
click at [149, 204] on link "View here." at bounding box center [135, 212] width 64 height 16
click at [629, 430] on span "Finish and Book Now!" at bounding box center [551, 448] width 354 height 36
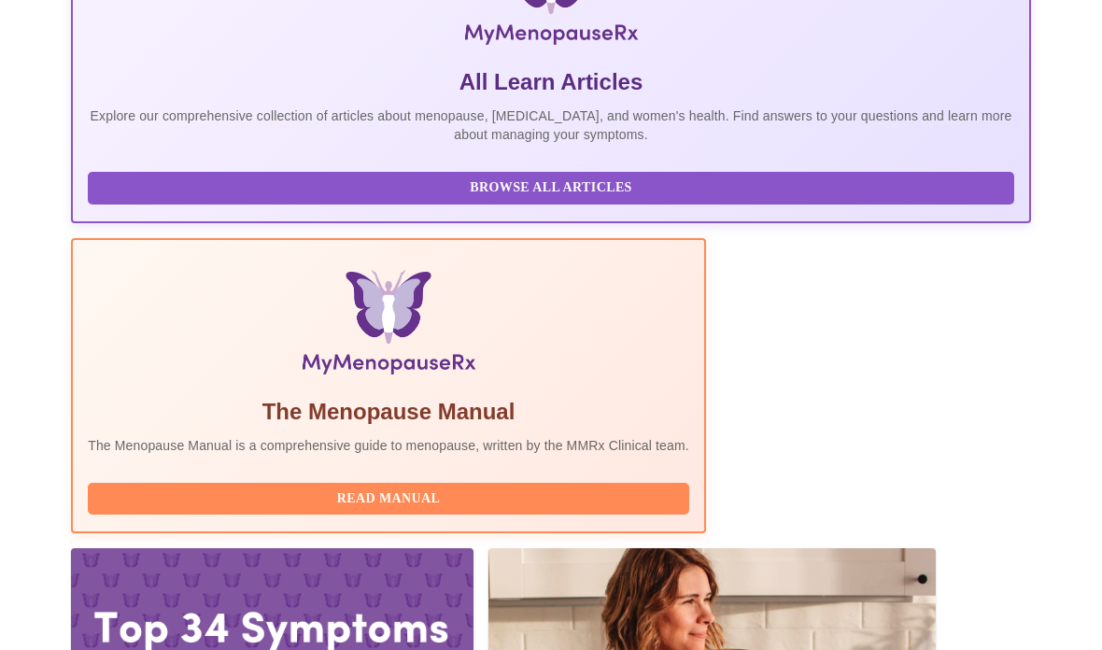
scroll to position [75, 0]
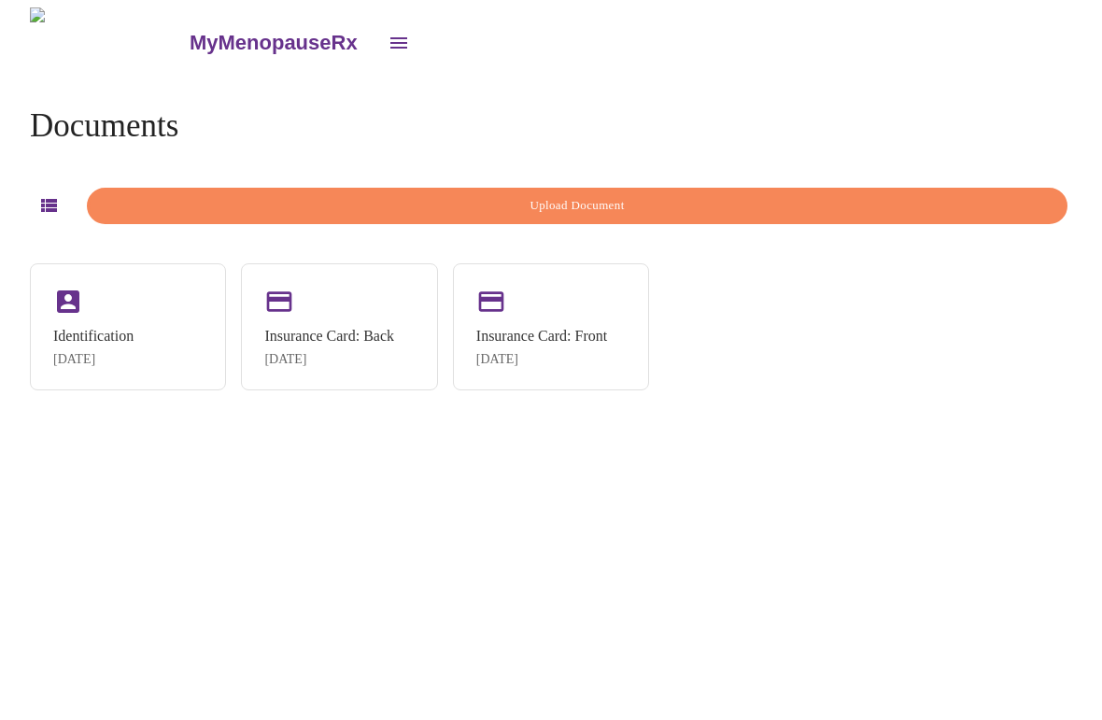
click at [193, 205] on span "Upload Document" at bounding box center [577, 205] width 938 height 21
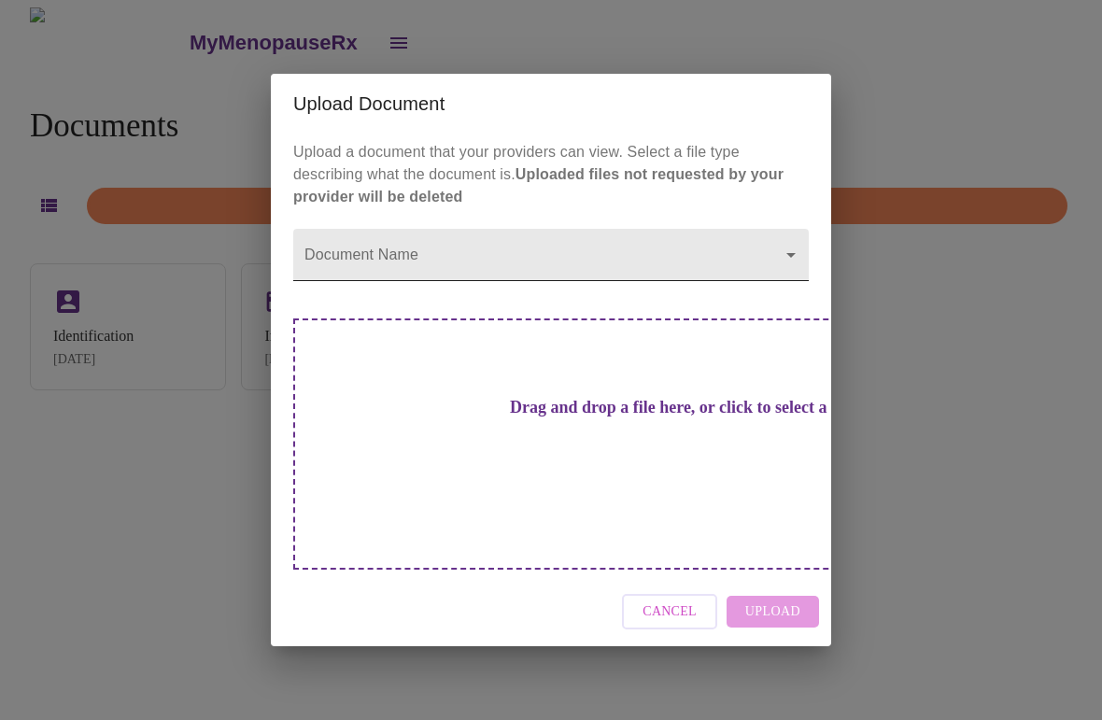
click at [534, 280] on body "MyMenopauseRx Documents Upload Document Identification May 8, 2023 Insurance Ca…" at bounding box center [550, 367] width 1087 height 720
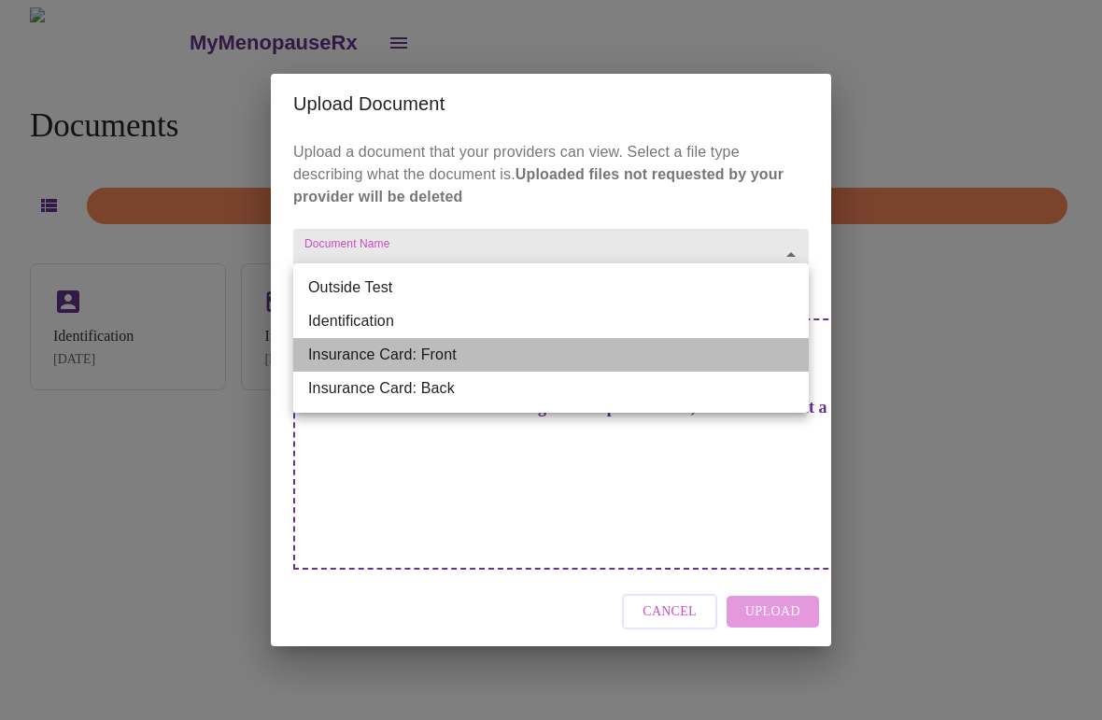
click at [410, 355] on li "Insurance Card: Front" at bounding box center [551, 355] width 516 height 34
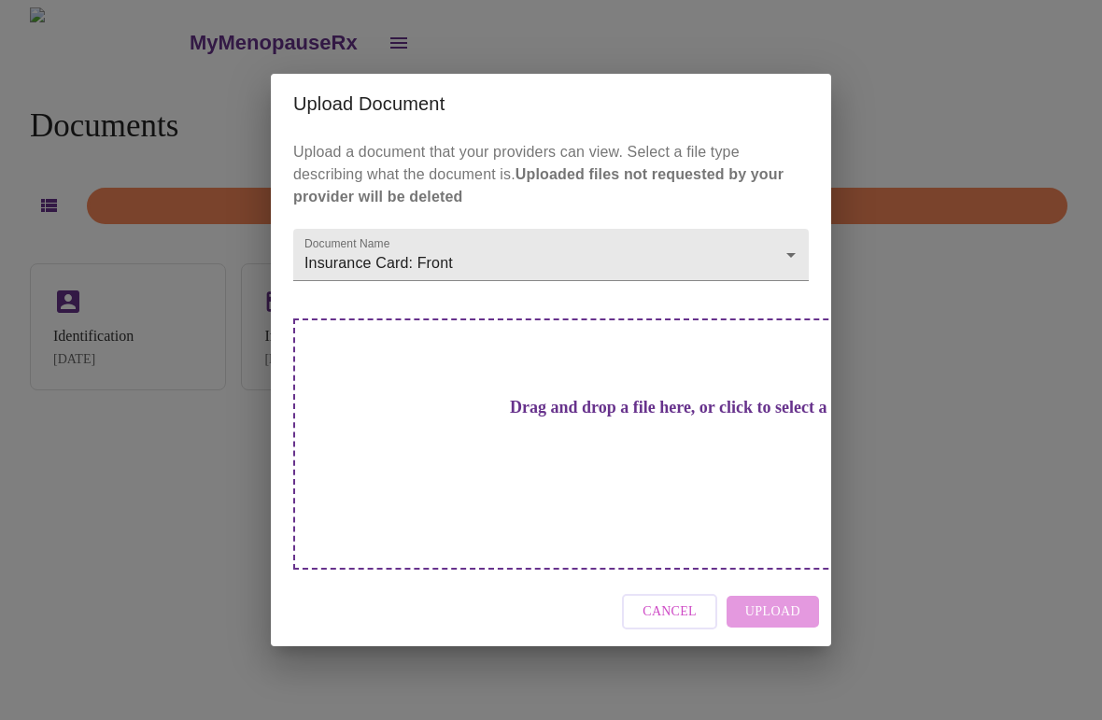
click at [562, 418] on h3 "Drag and drop a file here, or click to select a file" at bounding box center [682, 408] width 516 height 20
click at [602, 418] on h3 "Drag and drop a file here, or click to select a file" at bounding box center [682, 408] width 516 height 20
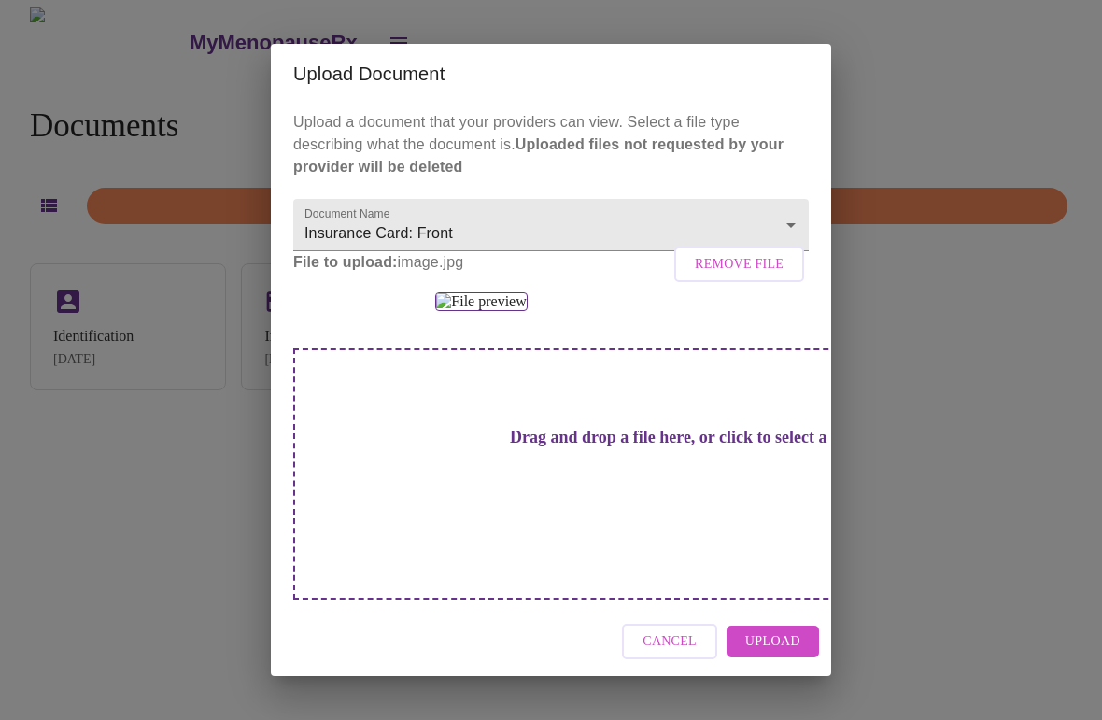
scroll to position [188, 0]
click at [793, 633] on div "Cancel Upload" at bounding box center [551, 642] width 561 height 70
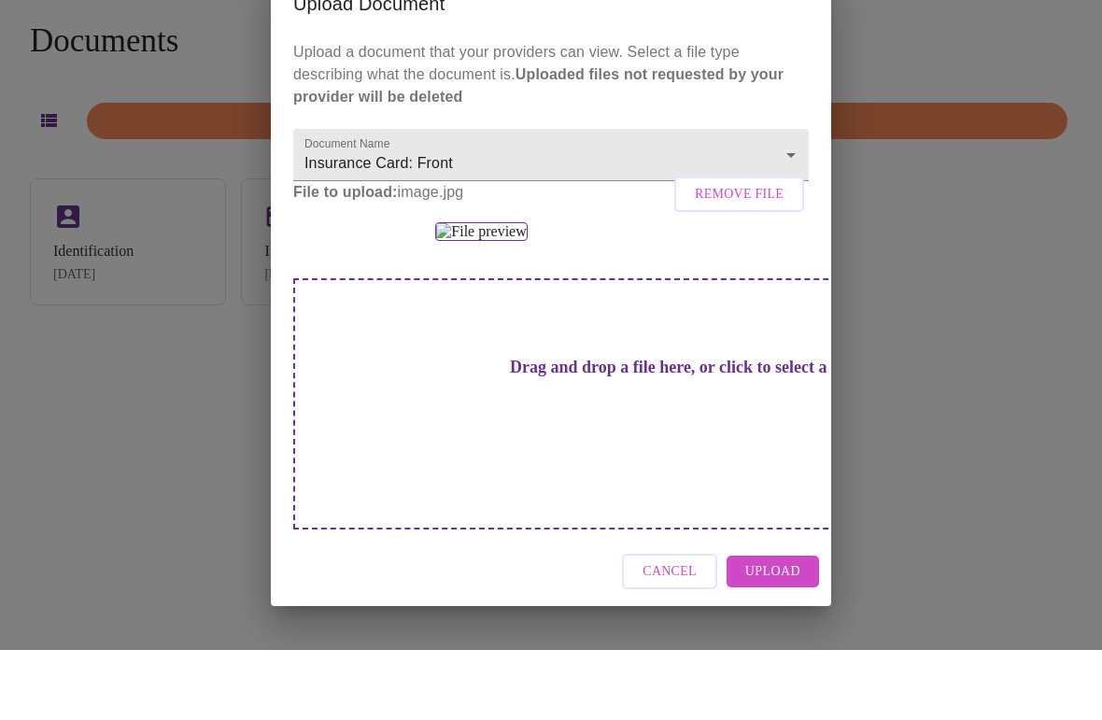
scroll to position [46, 0]
click at [760, 631] on span "Upload" at bounding box center [773, 642] width 55 height 23
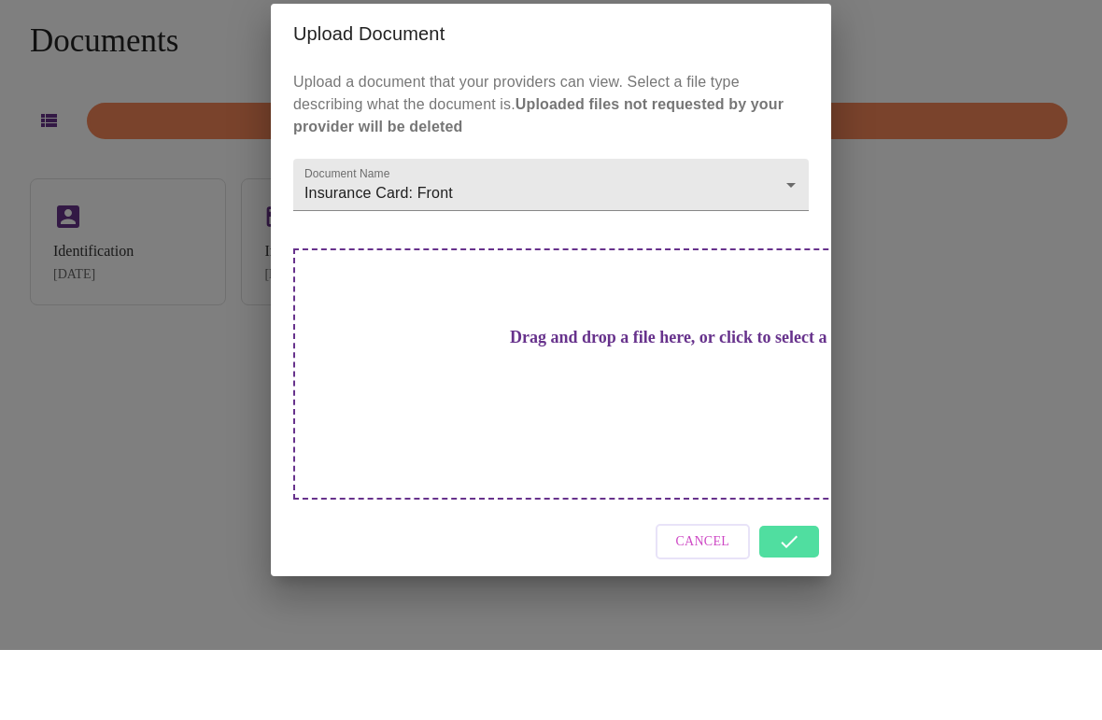
scroll to position [0, 0]
click at [771, 230] on body "MyMenopauseRx Documents Upload Document Identification May 8, 2023 Insurance Ca…" at bounding box center [550, 353] width 1087 height 720
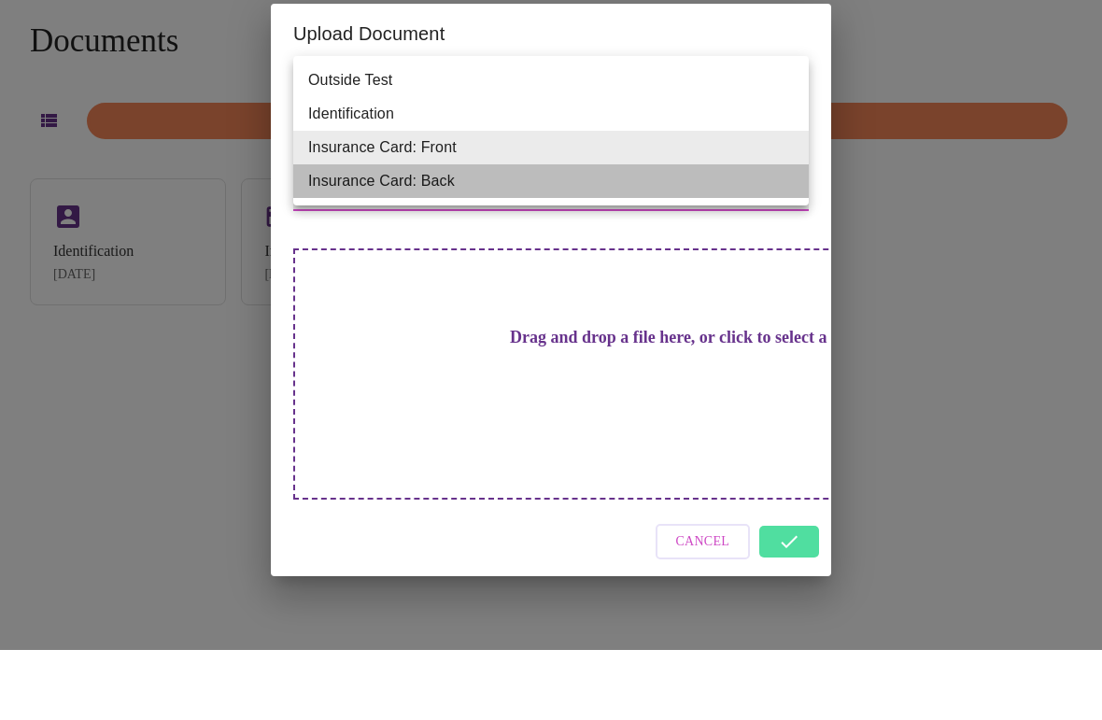
click at [689, 235] on li "Insurance Card: Back" at bounding box center [551, 252] width 516 height 34
type input "Insurance Card: Back"
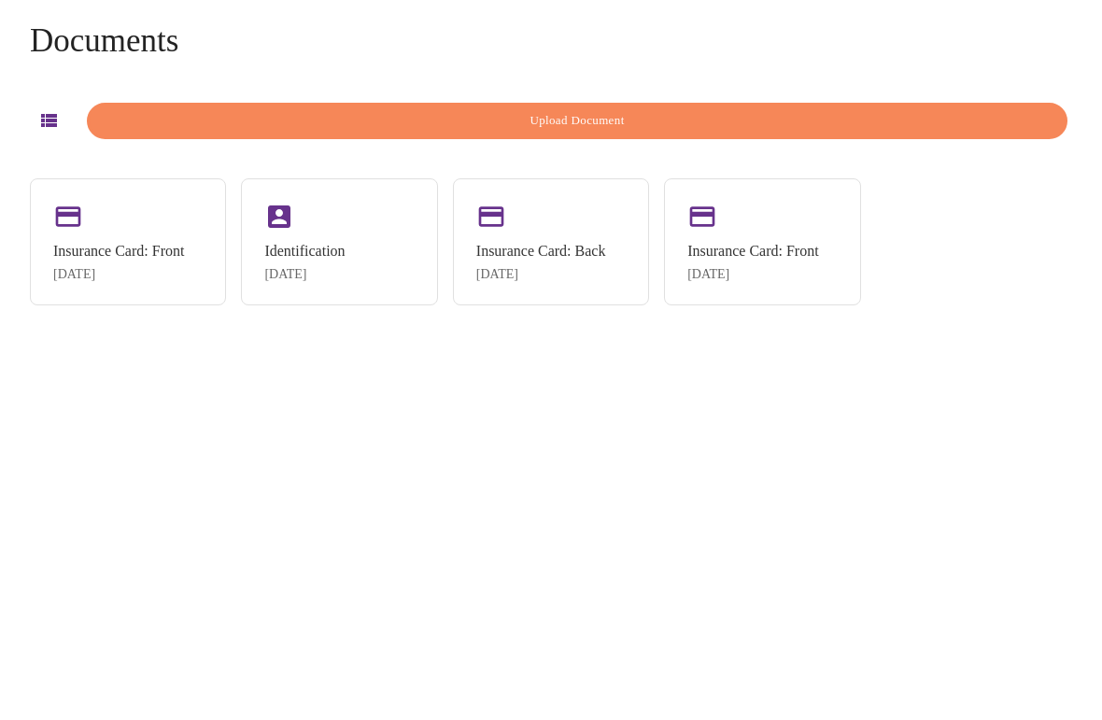
click at [866, 180] on span "Upload Document" at bounding box center [577, 190] width 938 height 21
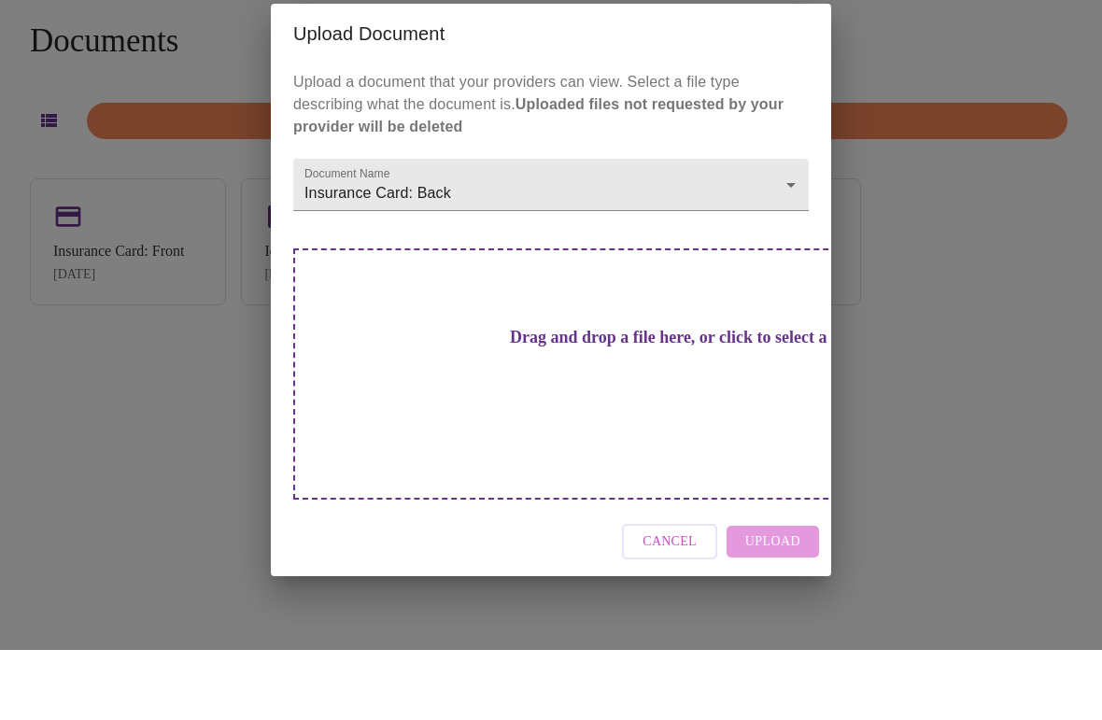
click at [621, 398] on h3 "Drag and drop a file here, or click to select a file" at bounding box center [682, 408] width 516 height 20
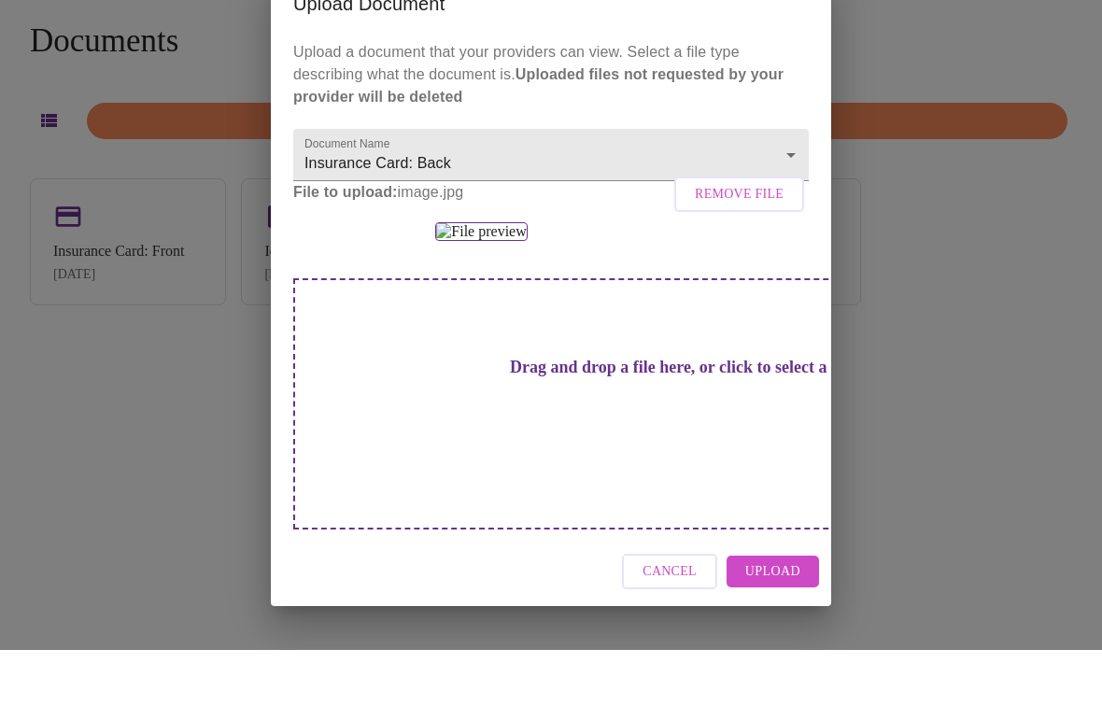
click at [762, 631] on span "Upload" at bounding box center [773, 642] width 55 height 23
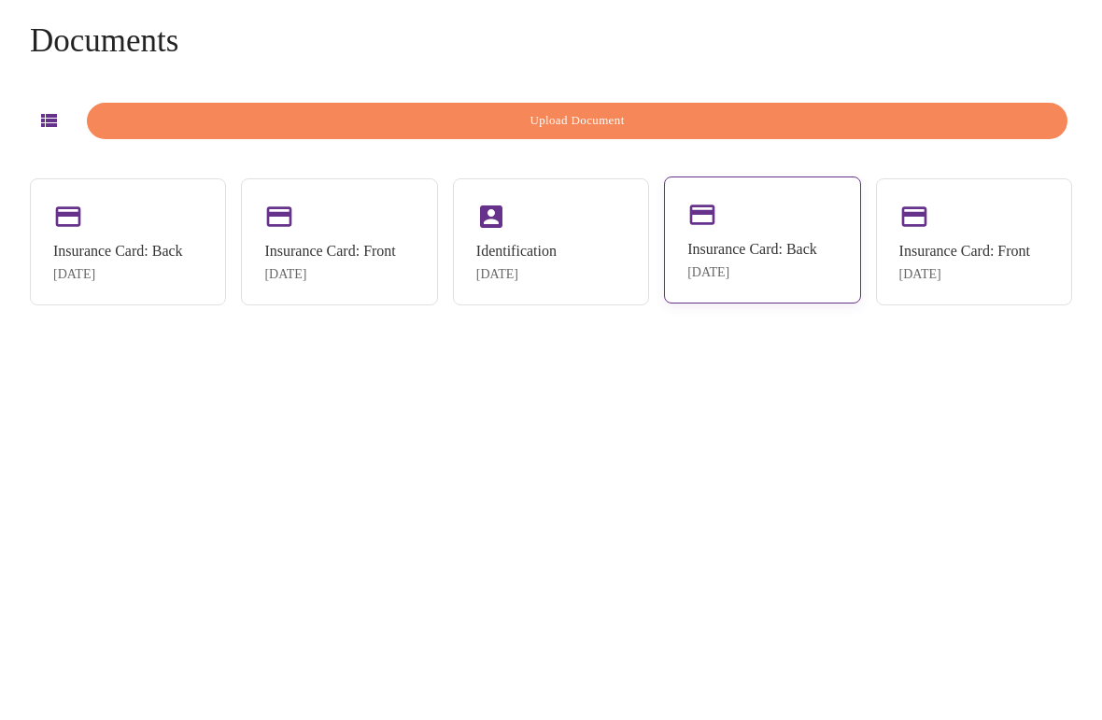
click at [715, 311] on div "Insurance Card: Back" at bounding box center [753, 319] width 130 height 17
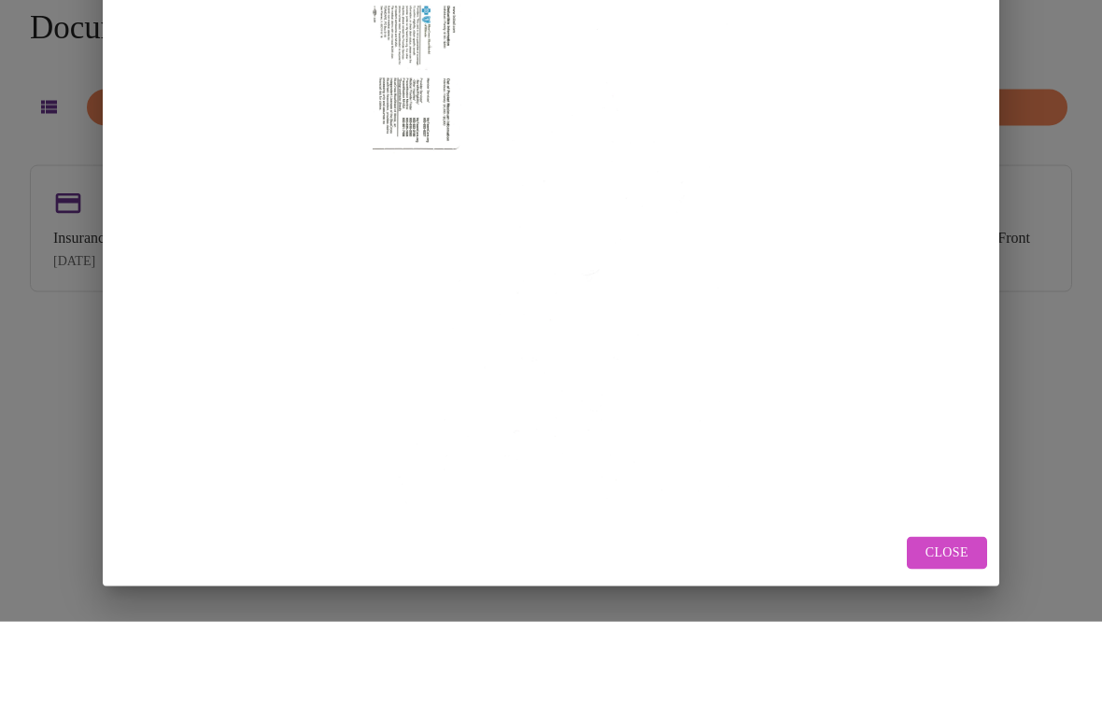
scroll to position [46, 0]
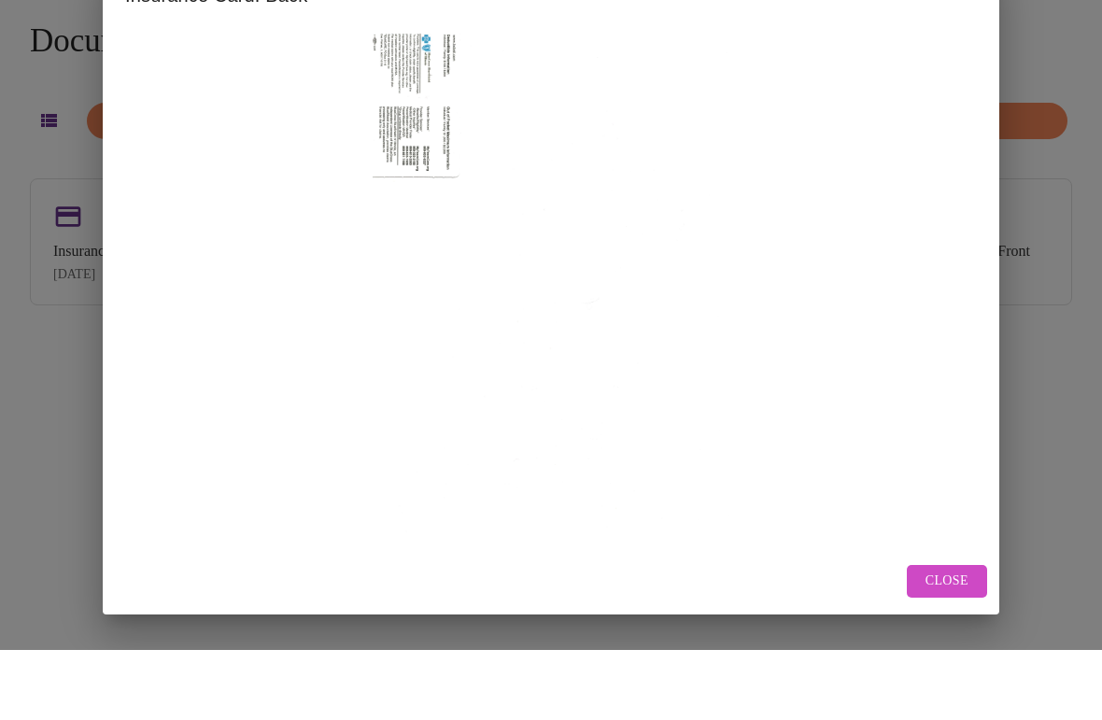
click at [953, 640] on span "Close" at bounding box center [947, 651] width 43 height 23
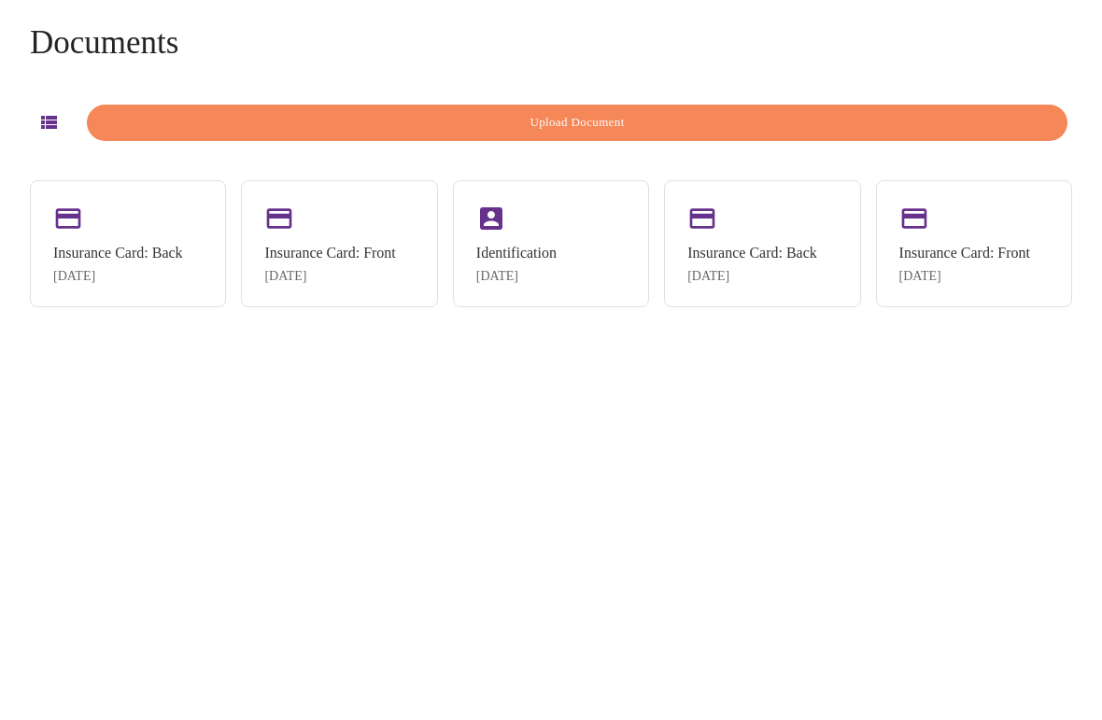
scroll to position [0, 0]
